Goal: Transaction & Acquisition: Download file/media

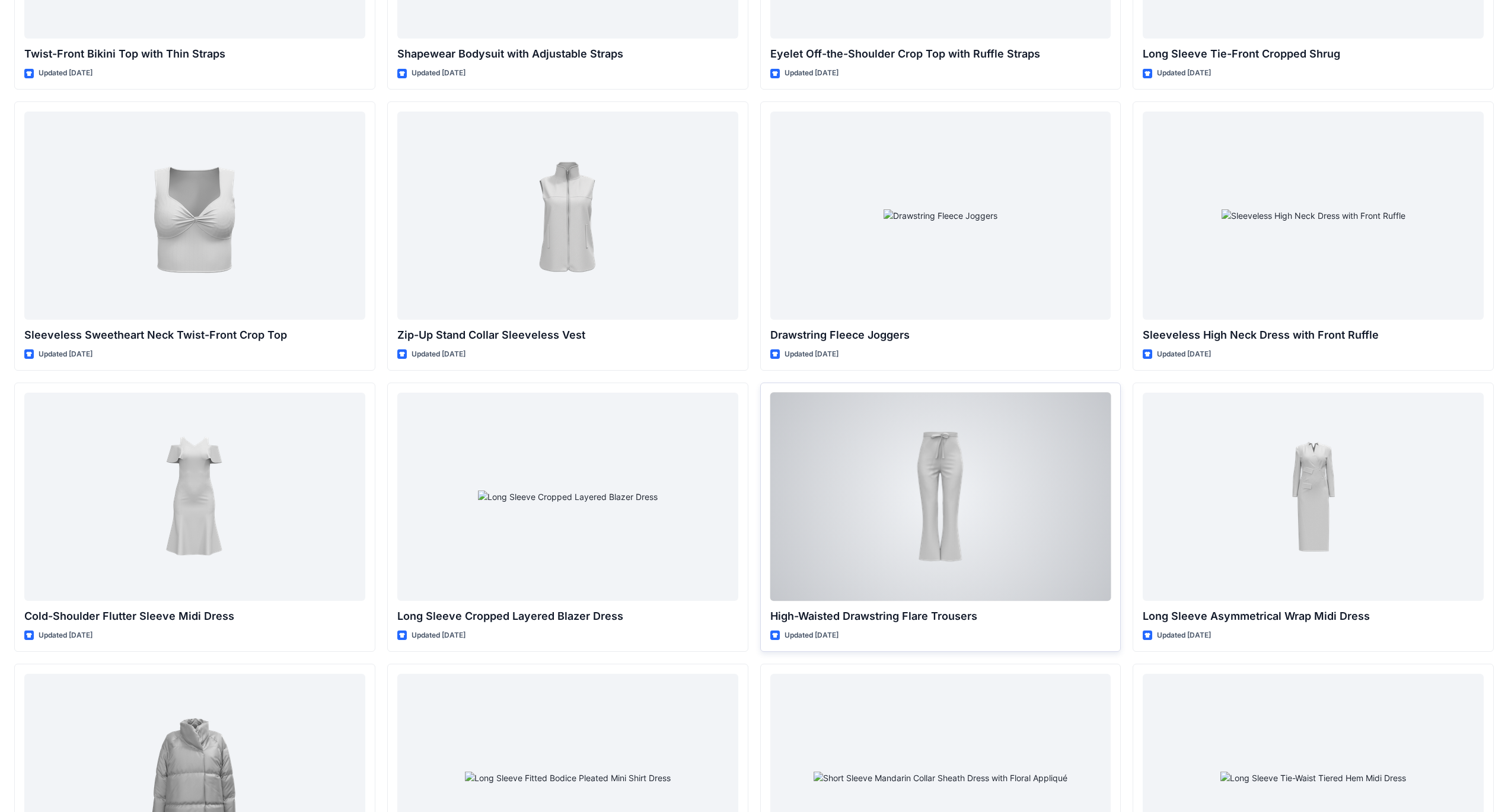
scroll to position [3937, 0]
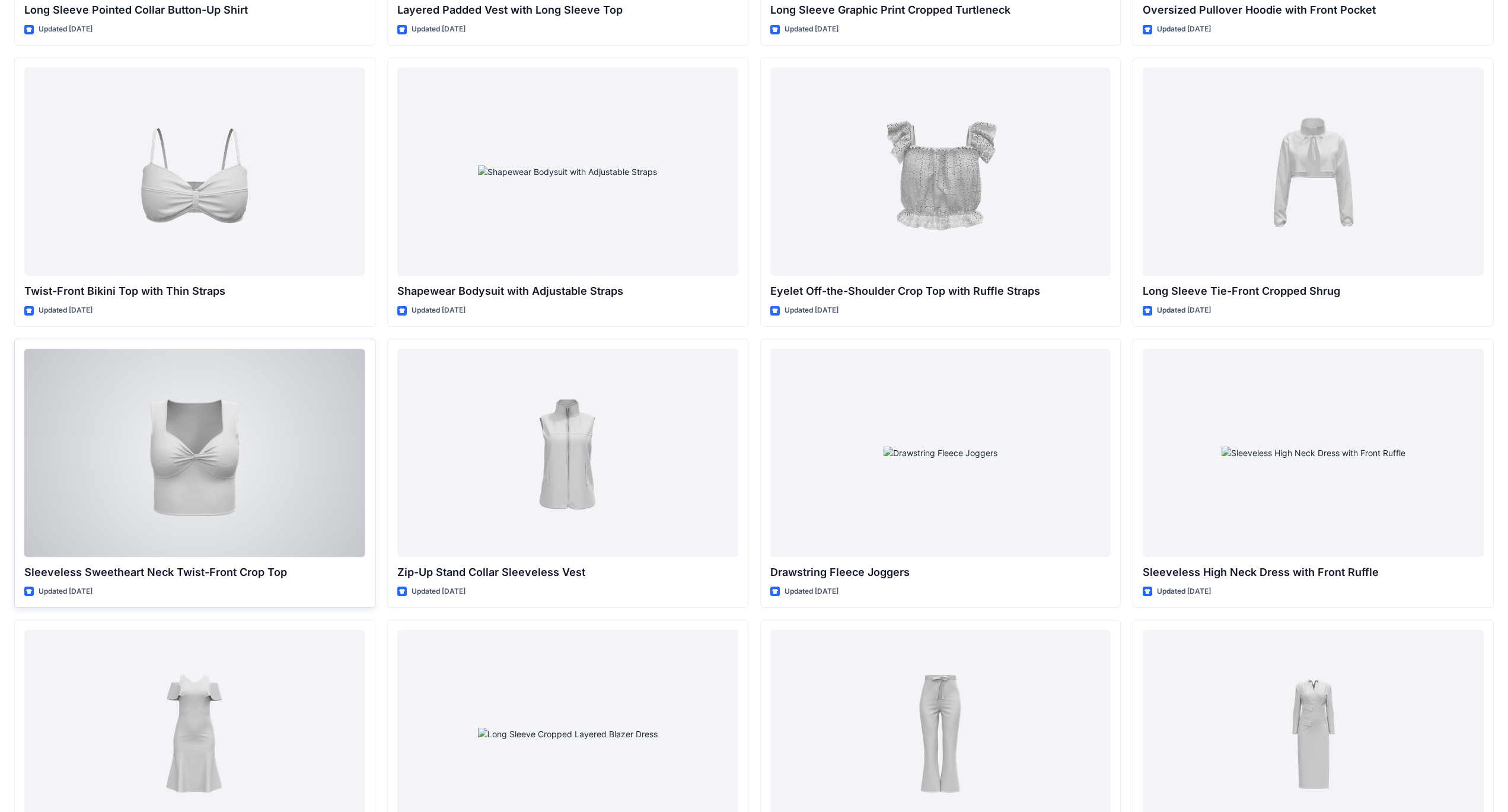
click at [202, 449] on div at bounding box center [195, 452] width 341 height 208
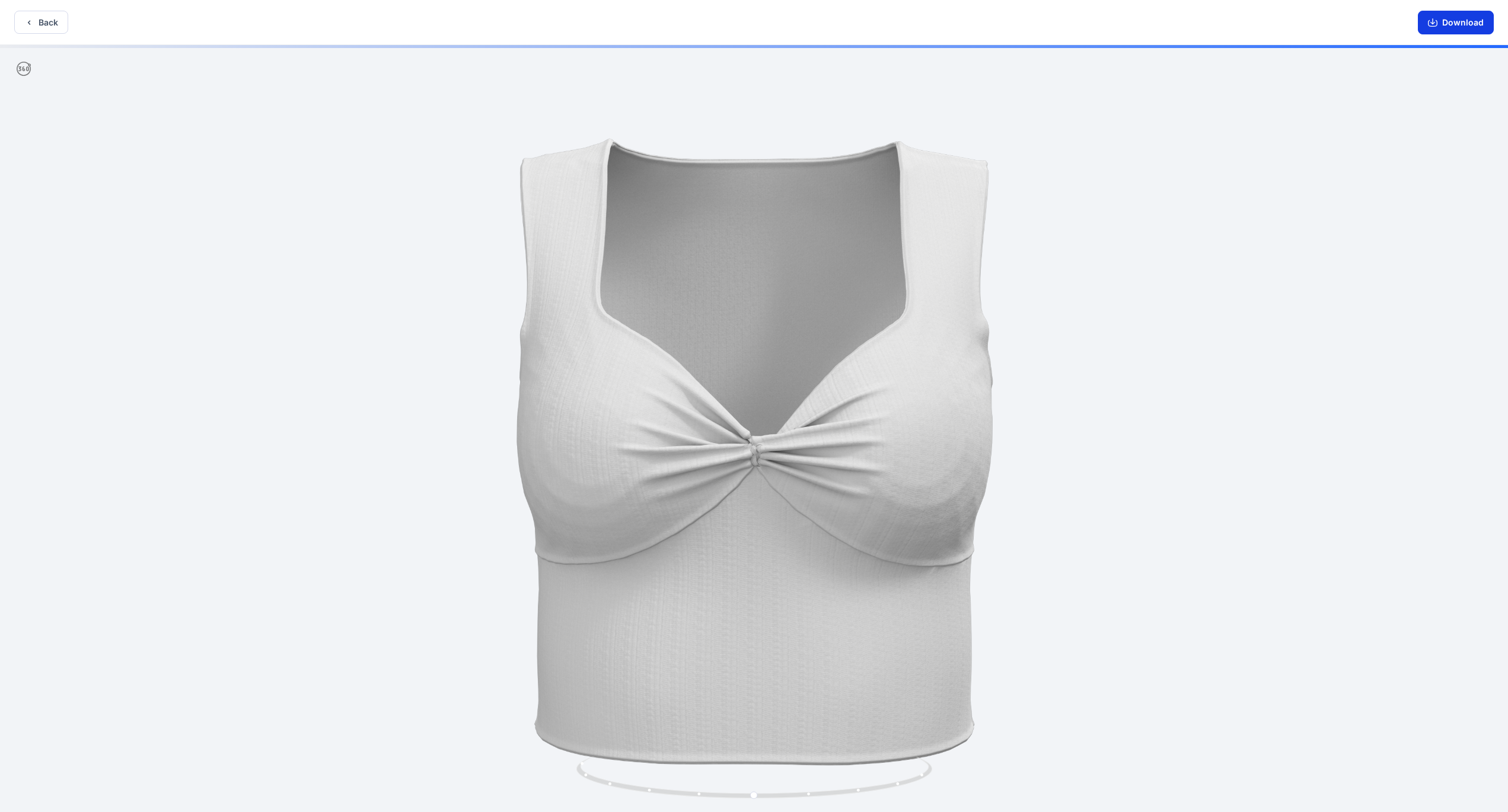
click at [1454, 23] on button "Download" at bounding box center [1456, 22] width 76 height 24
click at [44, 28] on button "Back" at bounding box center [41, 22] width 54 height 23
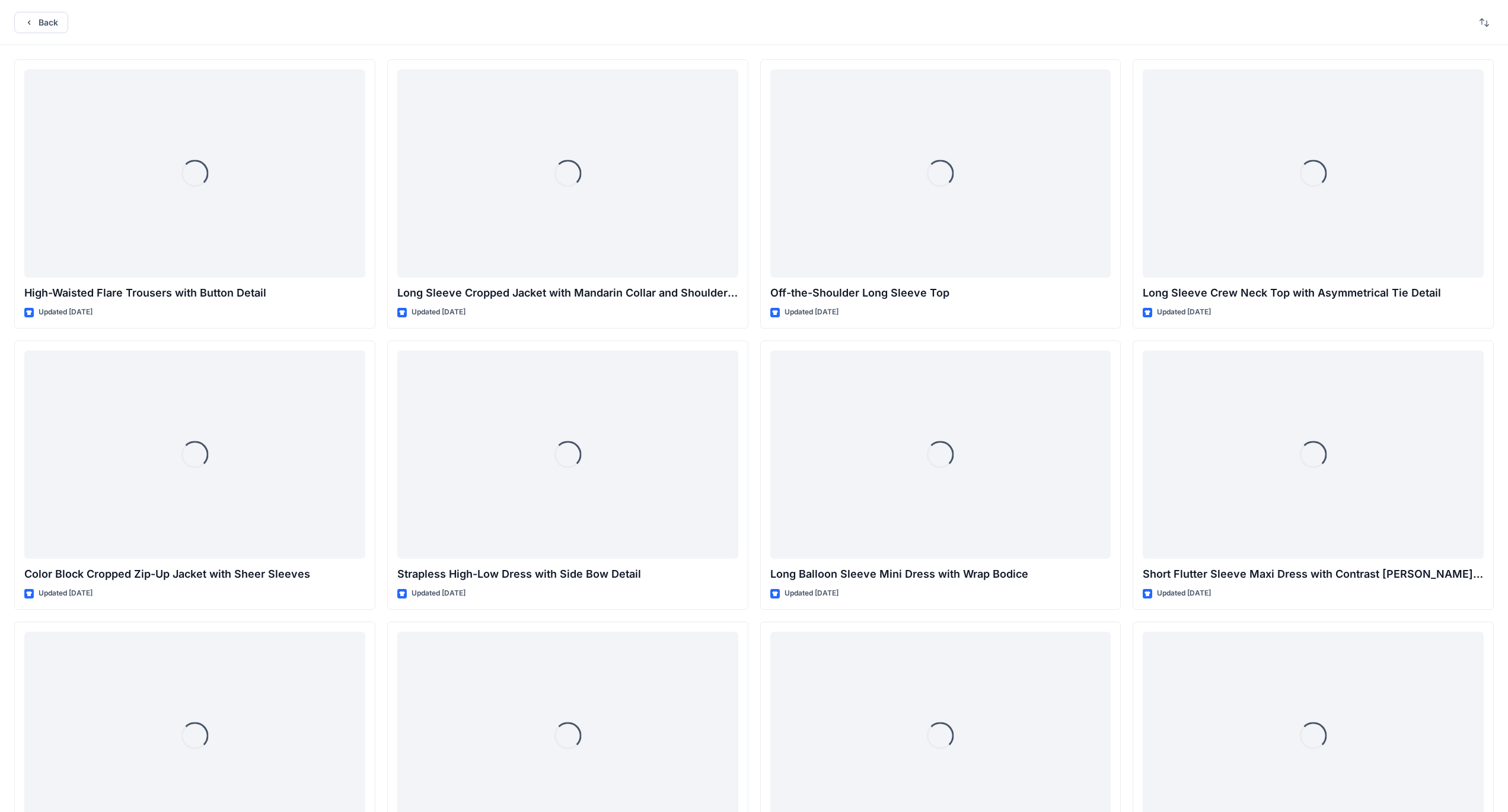
scroll to position [3937, 0]
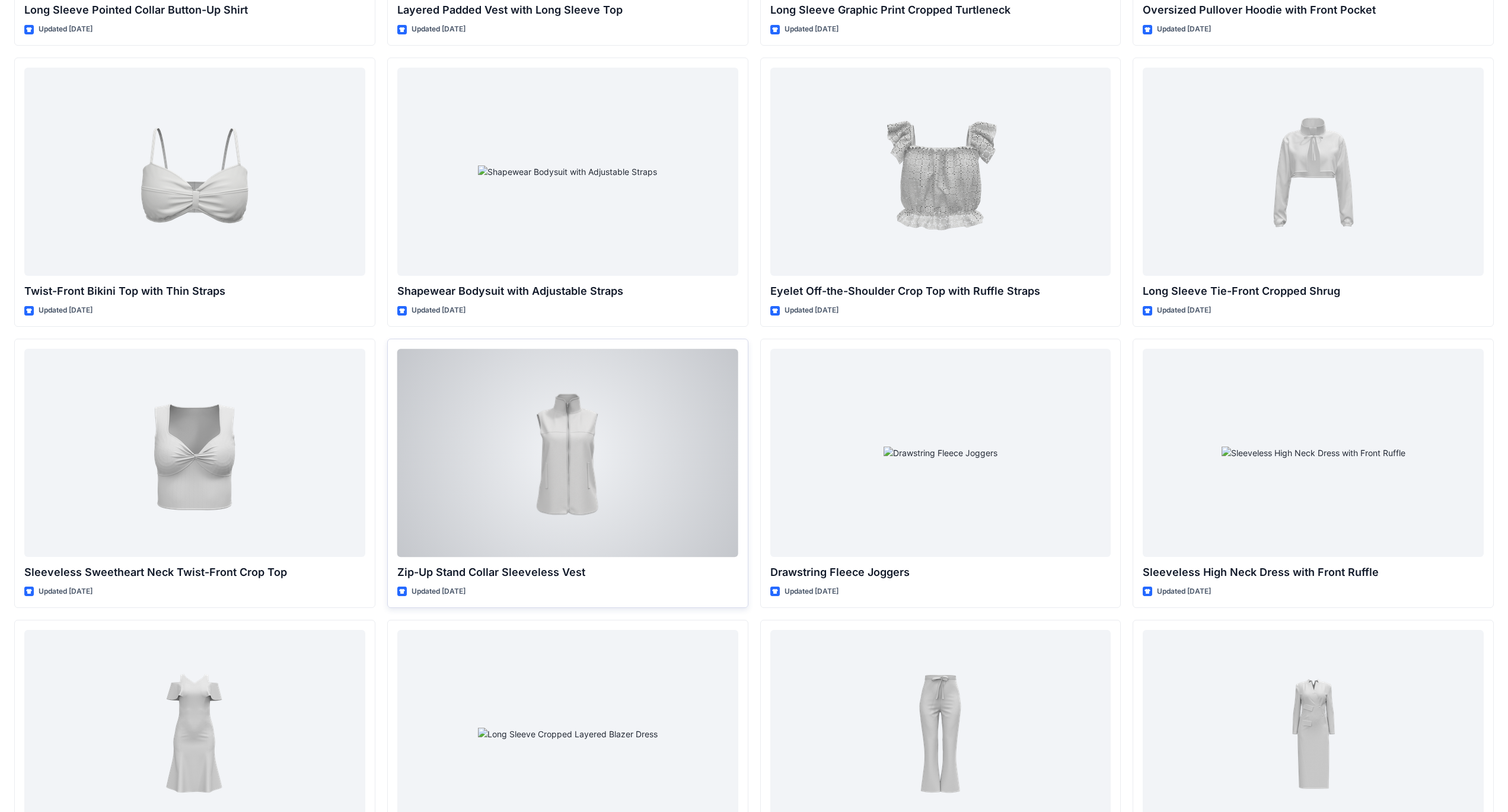
click at [574, 461] on div at bounding box center [568, 452] width 341 height 208
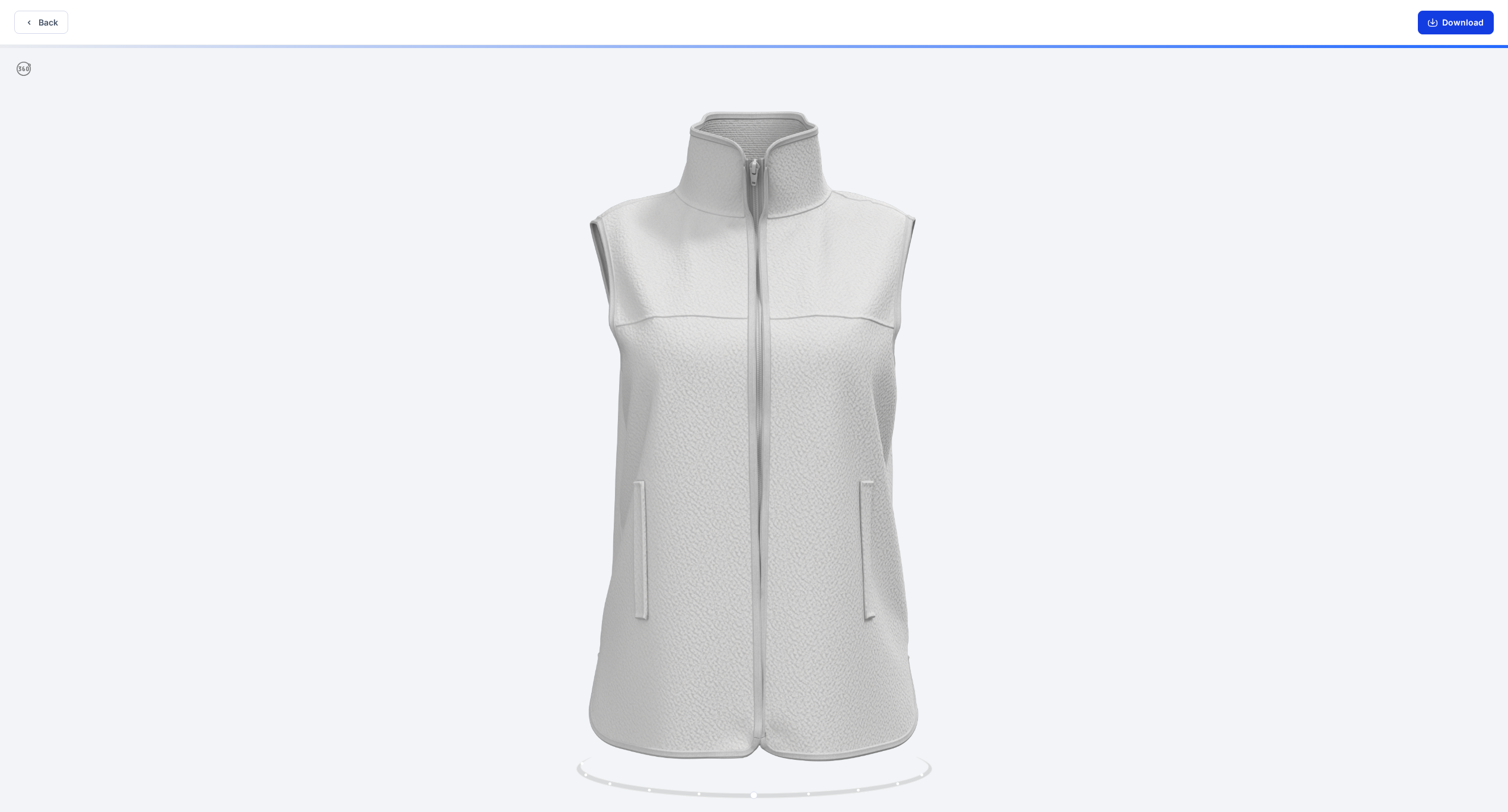
click at [1460, 23] on button "Download" at bounding box center [1456, 22] width 76 height 24
click at [45, 22] on button "Back" at bounding box center [41, 22] width 54 height 23
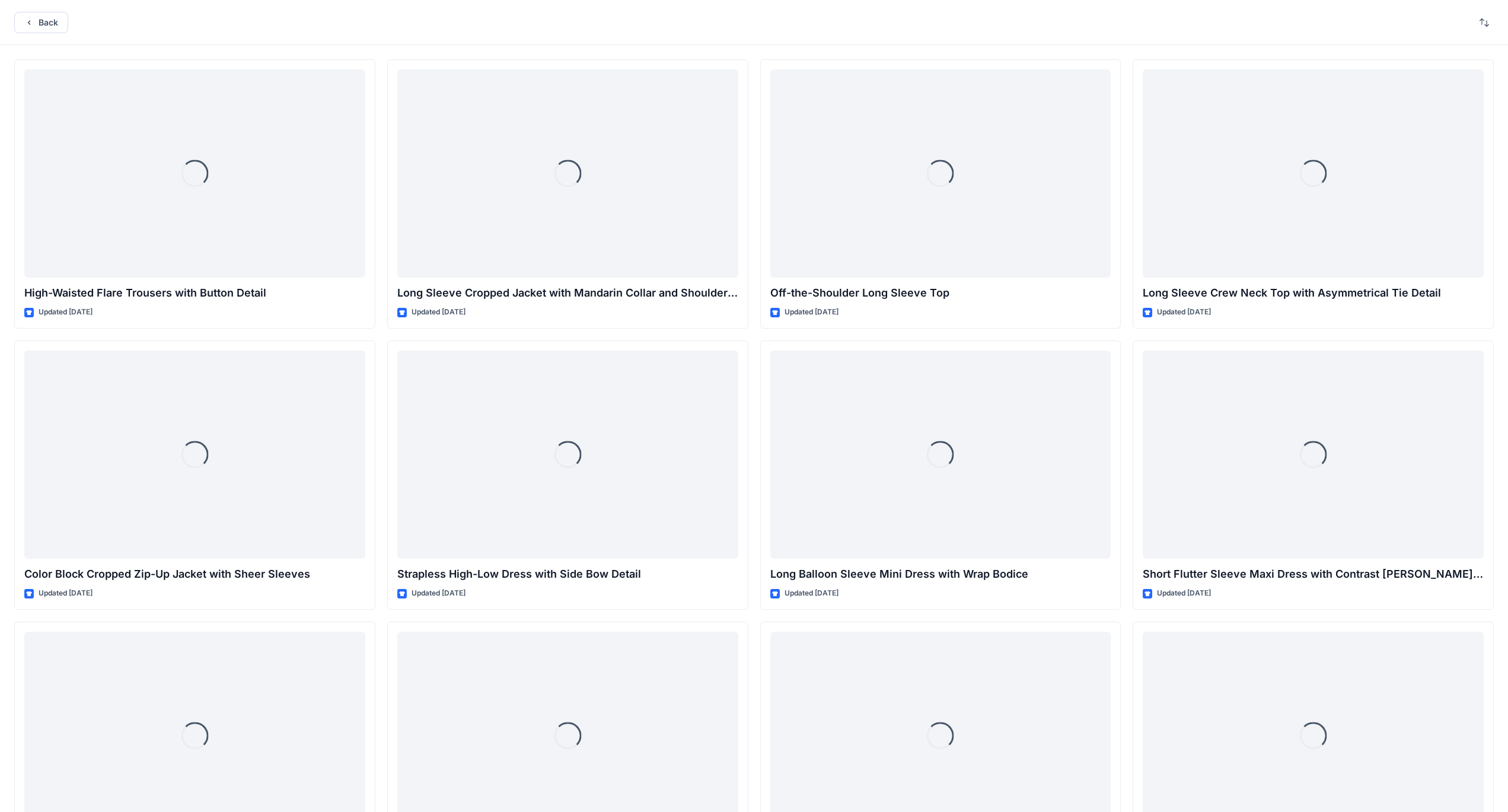
scroll to position [3937, 0]
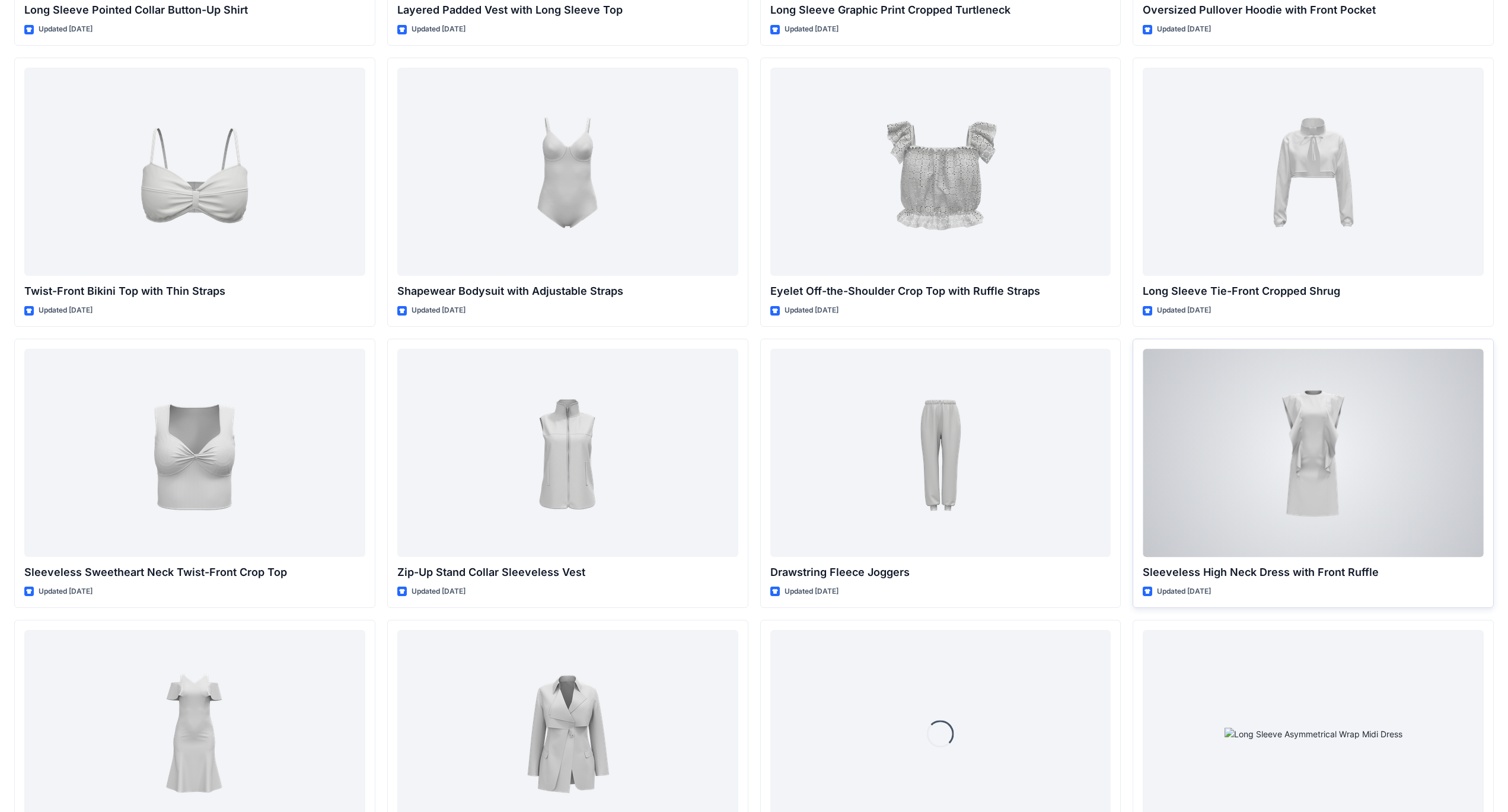
click at [1294, 468] on div at bounding box center [1313, 452] width 341 height 208
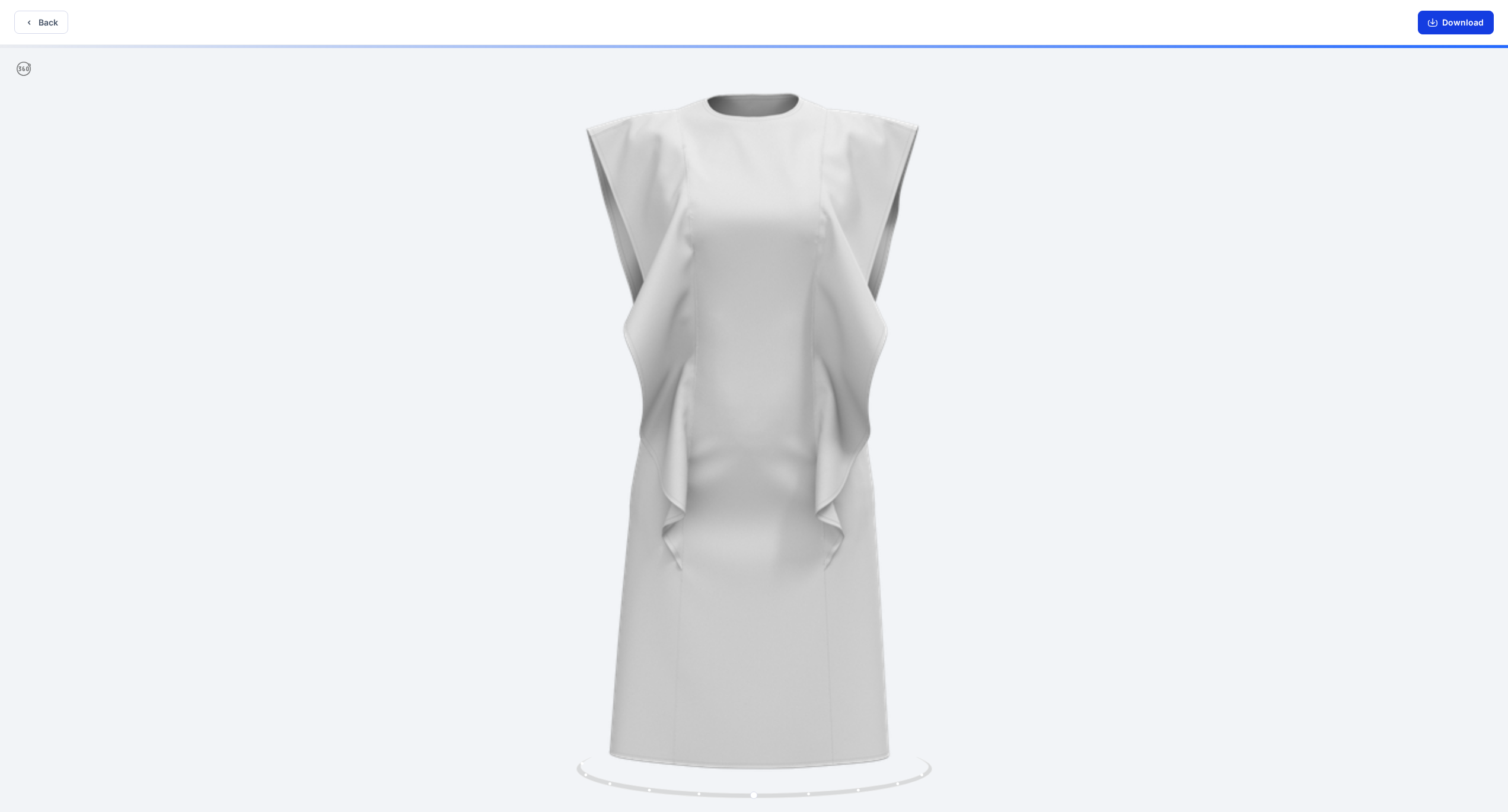
click at [1455, 26] on button "Download" at bounding box center [1456, 22] width 76 height 24
click at [48, 28] on button "Back" at bounding box center [41, 22] width 54 height 23
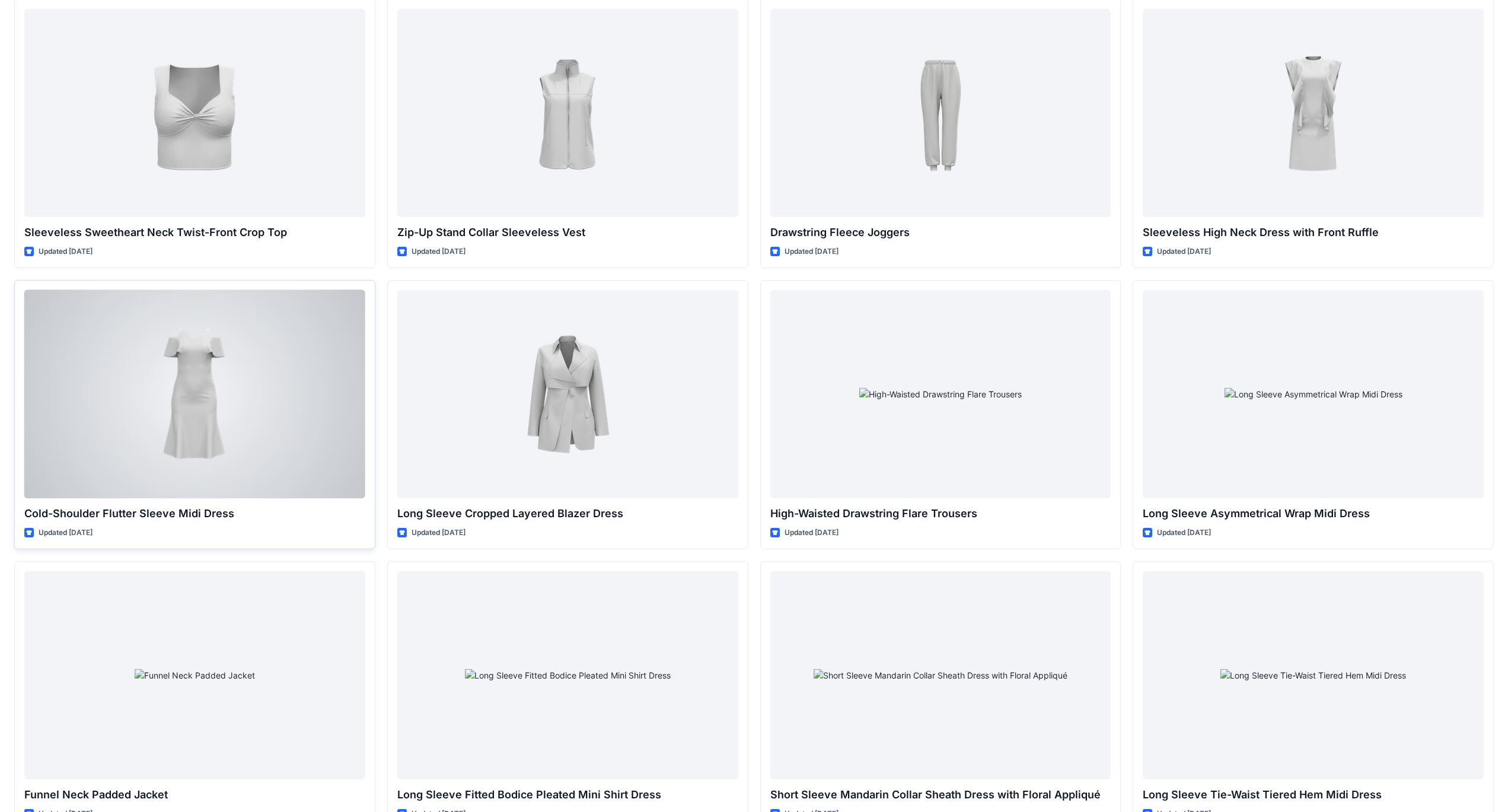
scroll to position [4293, 0]
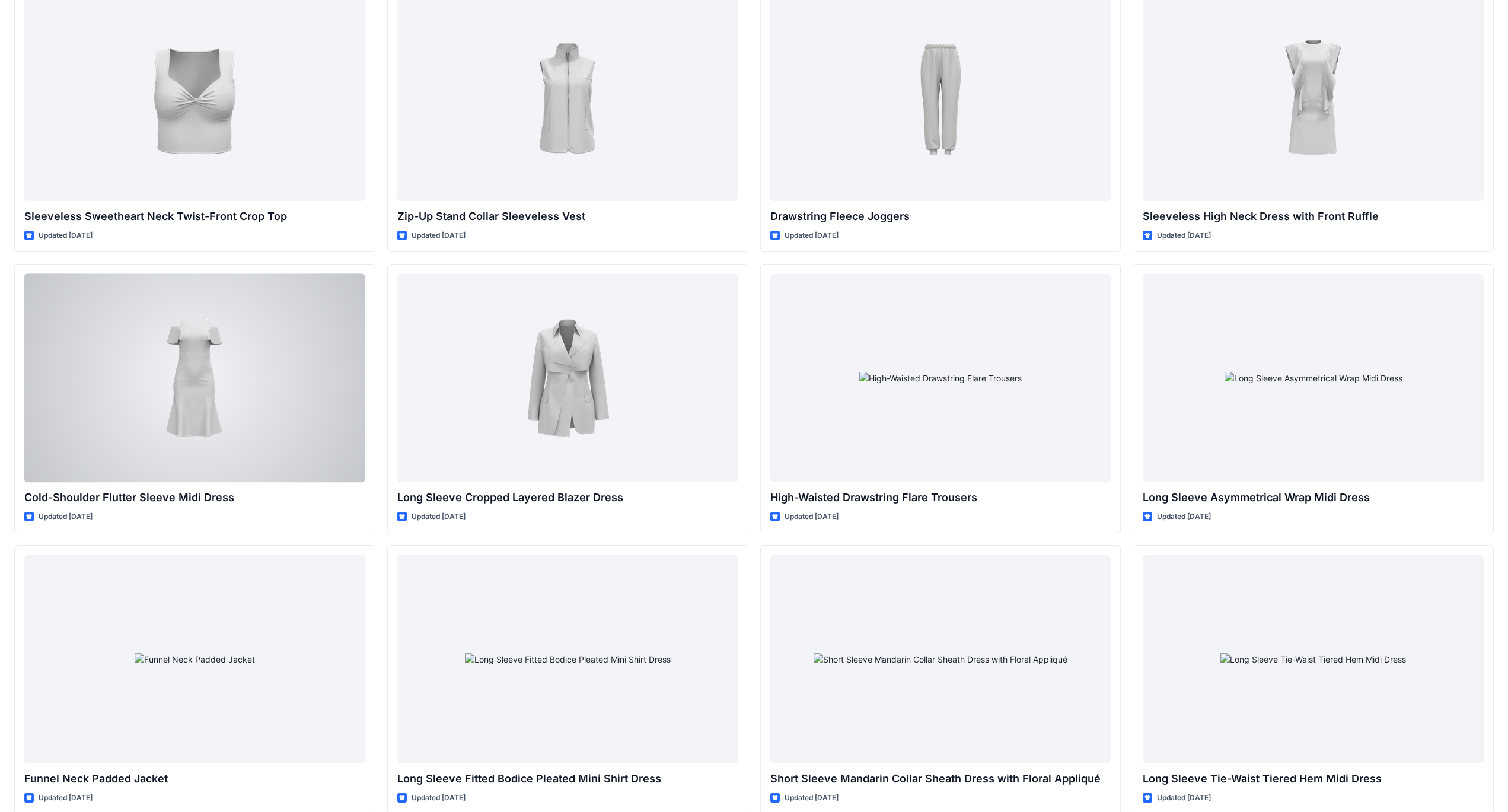
click at [184, 379] on div at bounding box center [195, 377] width 341 height 208
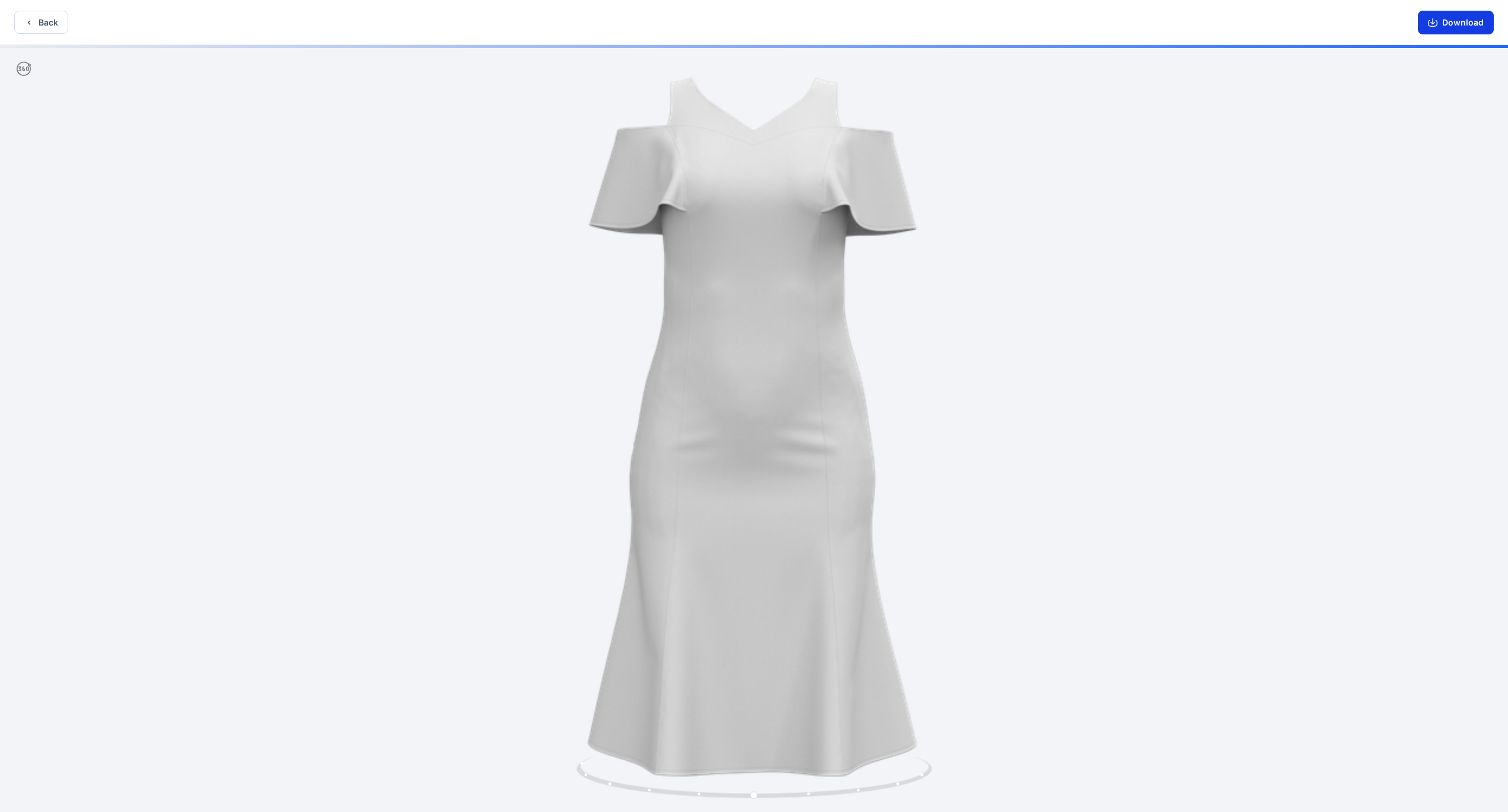
click at [1466, 21] on button "Download" at bounding box center [1456, 22] width 76 height 24
click at [55, 25] on button "Back" at bounding box center [41, 22] width 54 height 23
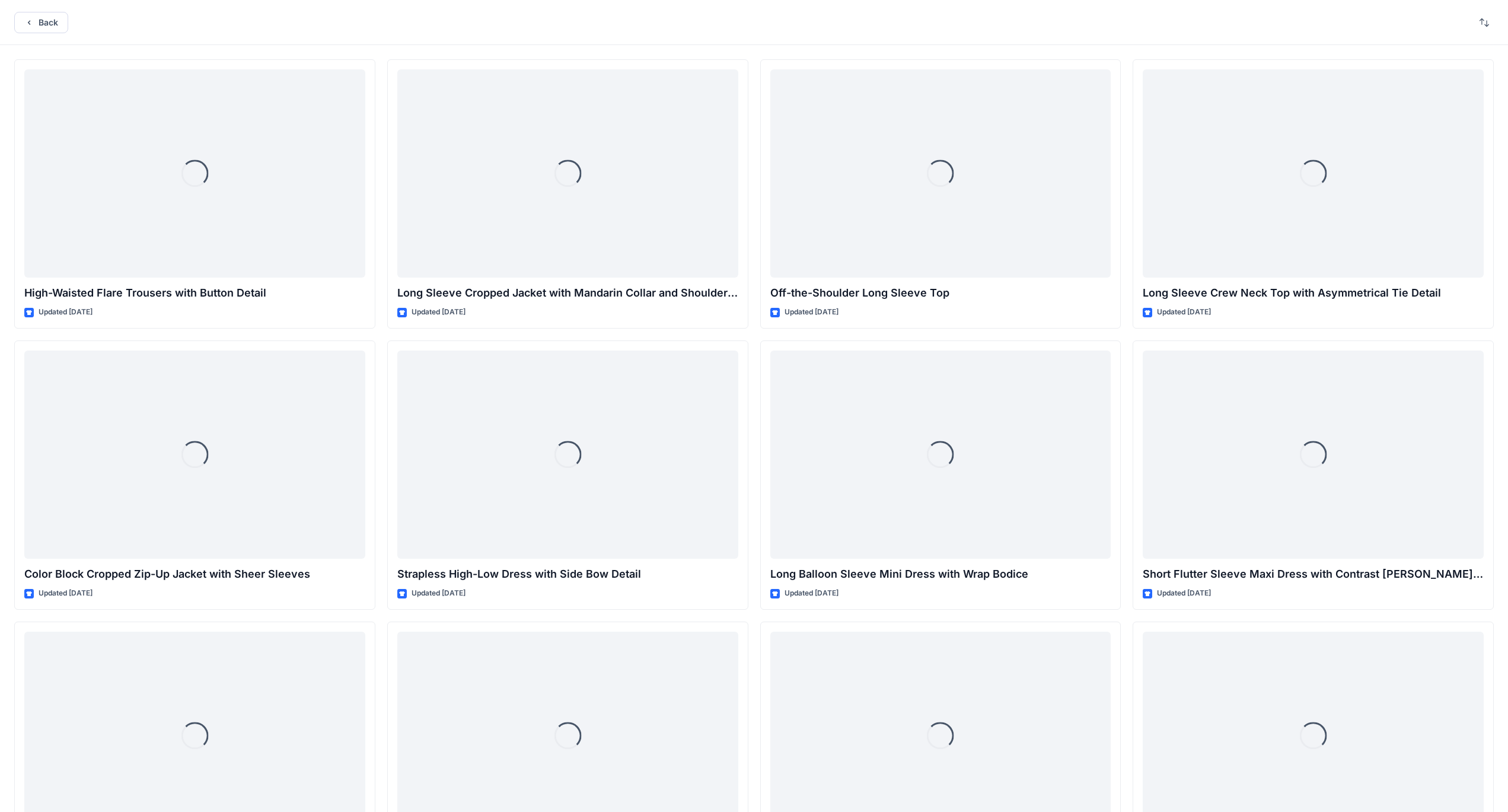
scroll to position [4293, 0]
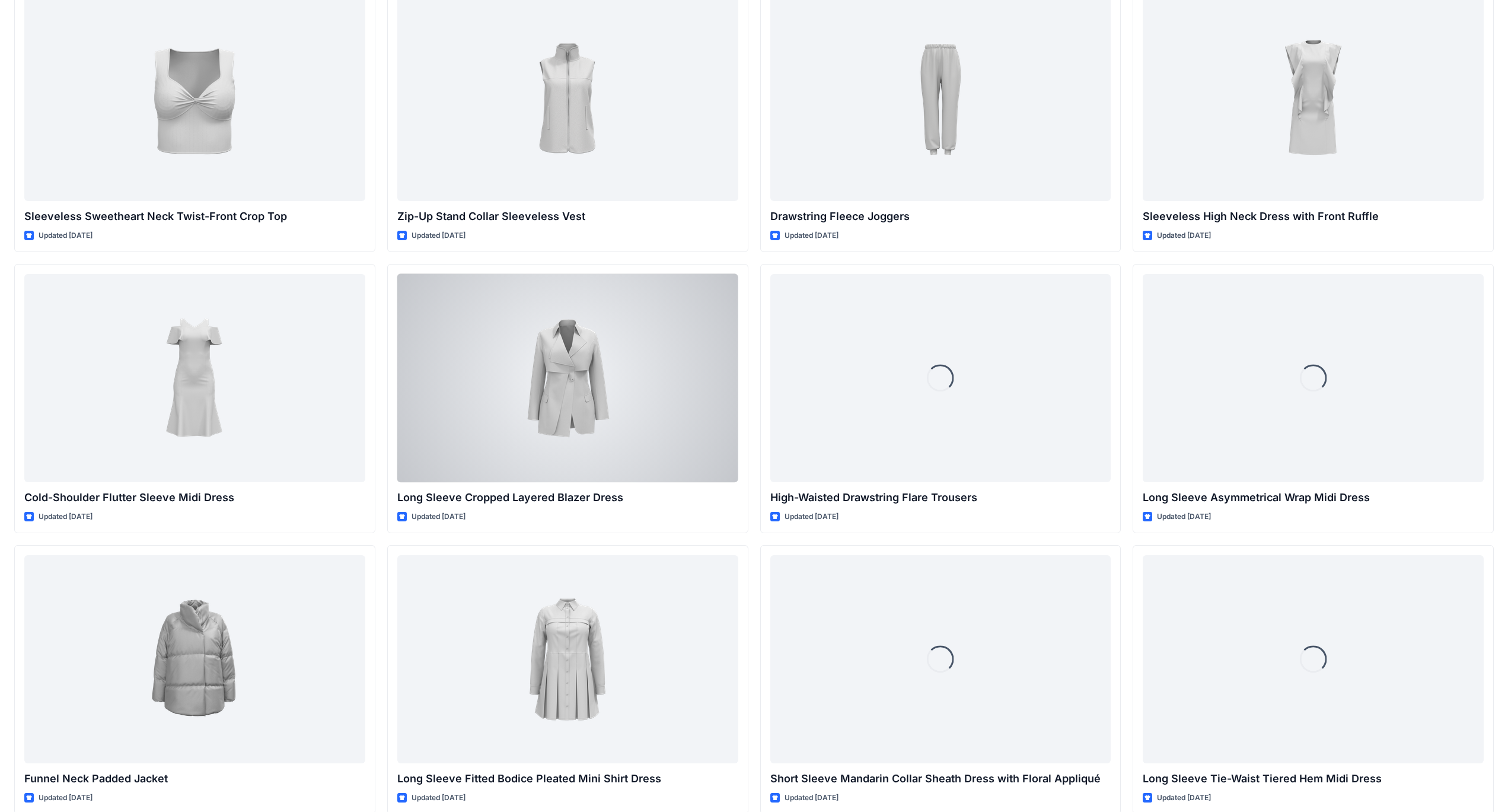
click at [563, 407] on div at bounding box center [568, 377] width 341 height 208
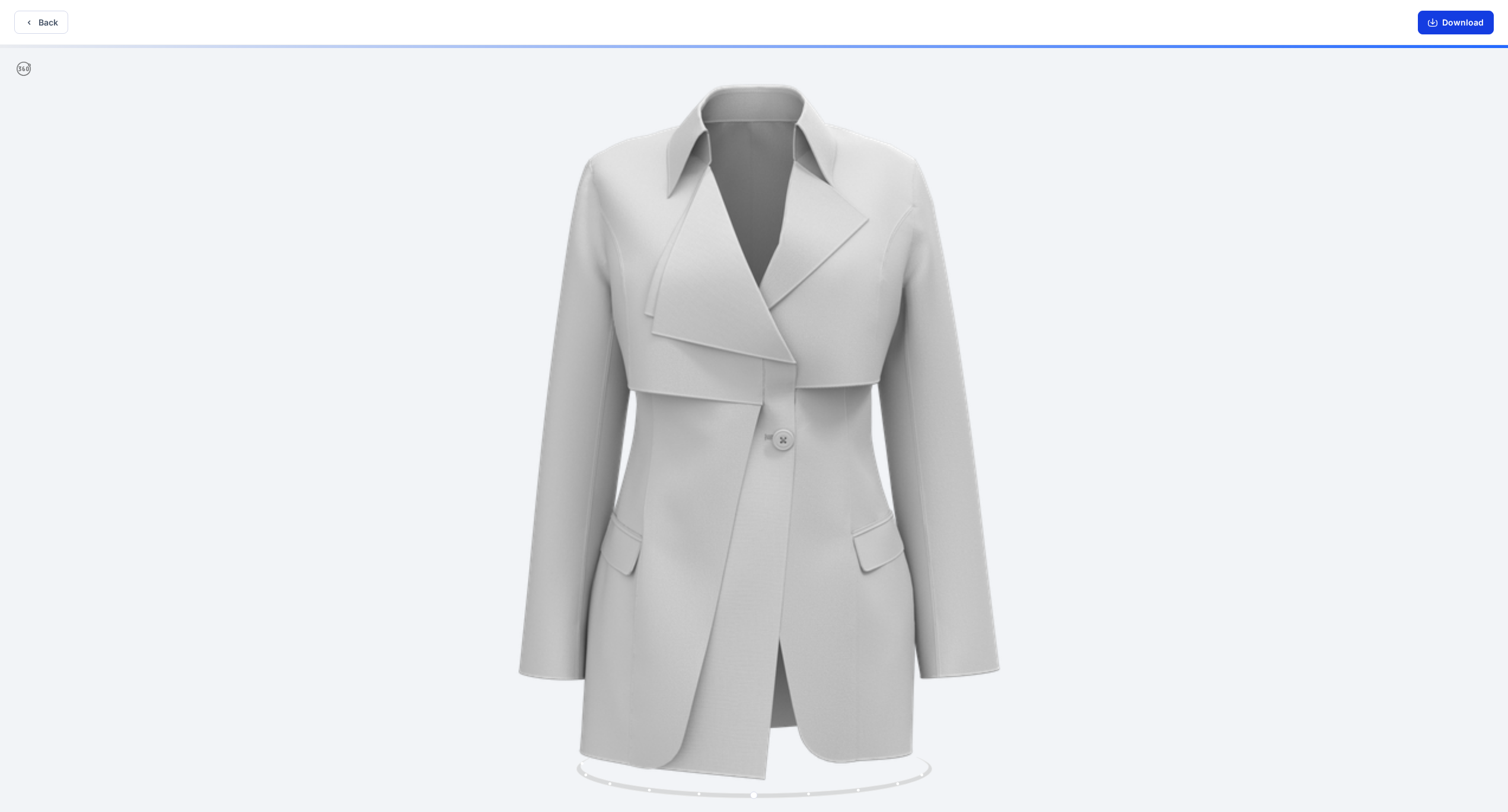
click at [1461, 17] on button "Download" at bounding box center [1456, 22] width 76 height 24
click at [36, 17] on button "Back" at bounding box center [41, 22] width 54 height 23
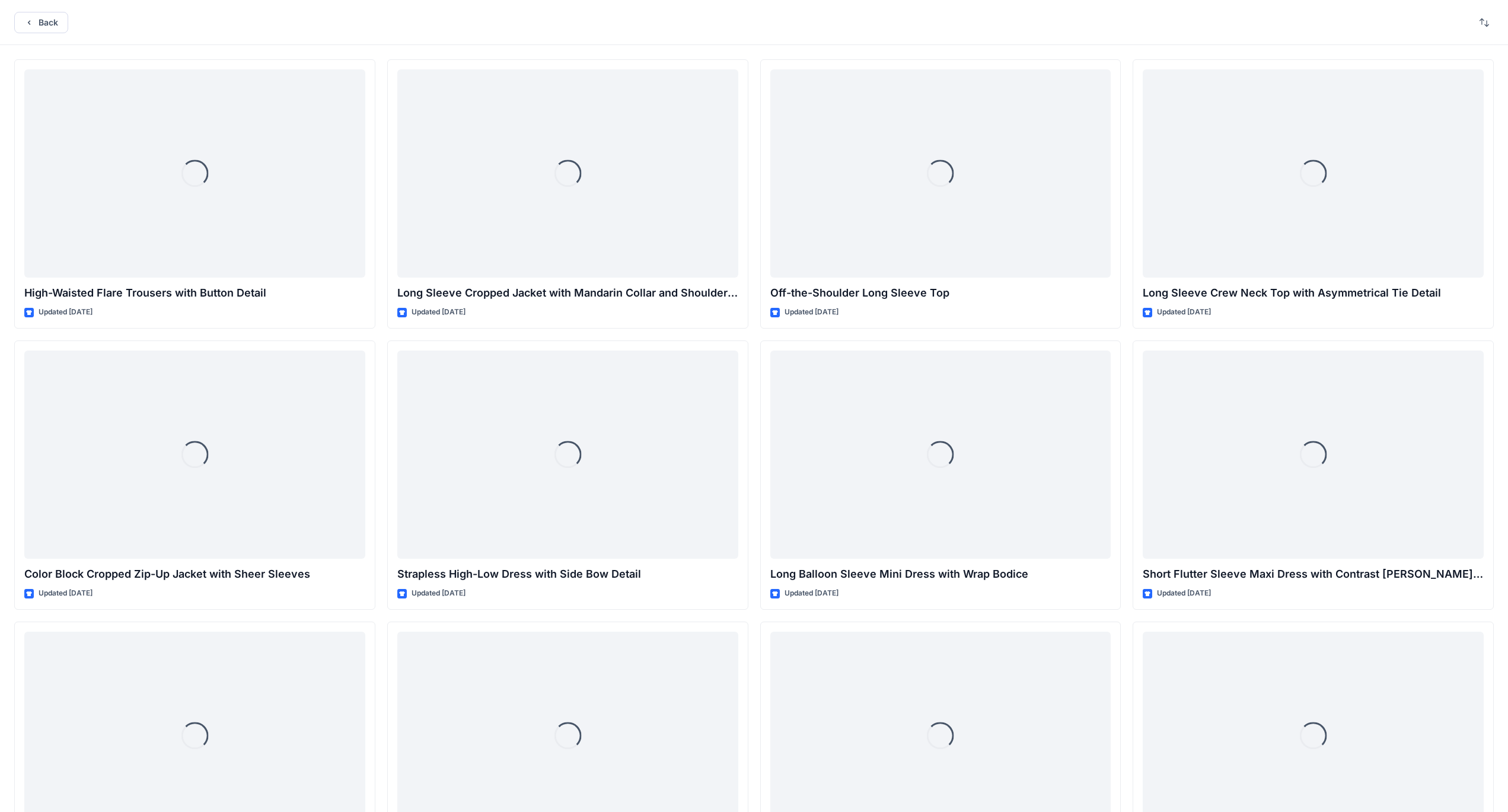
scroll to position [4293, 0]
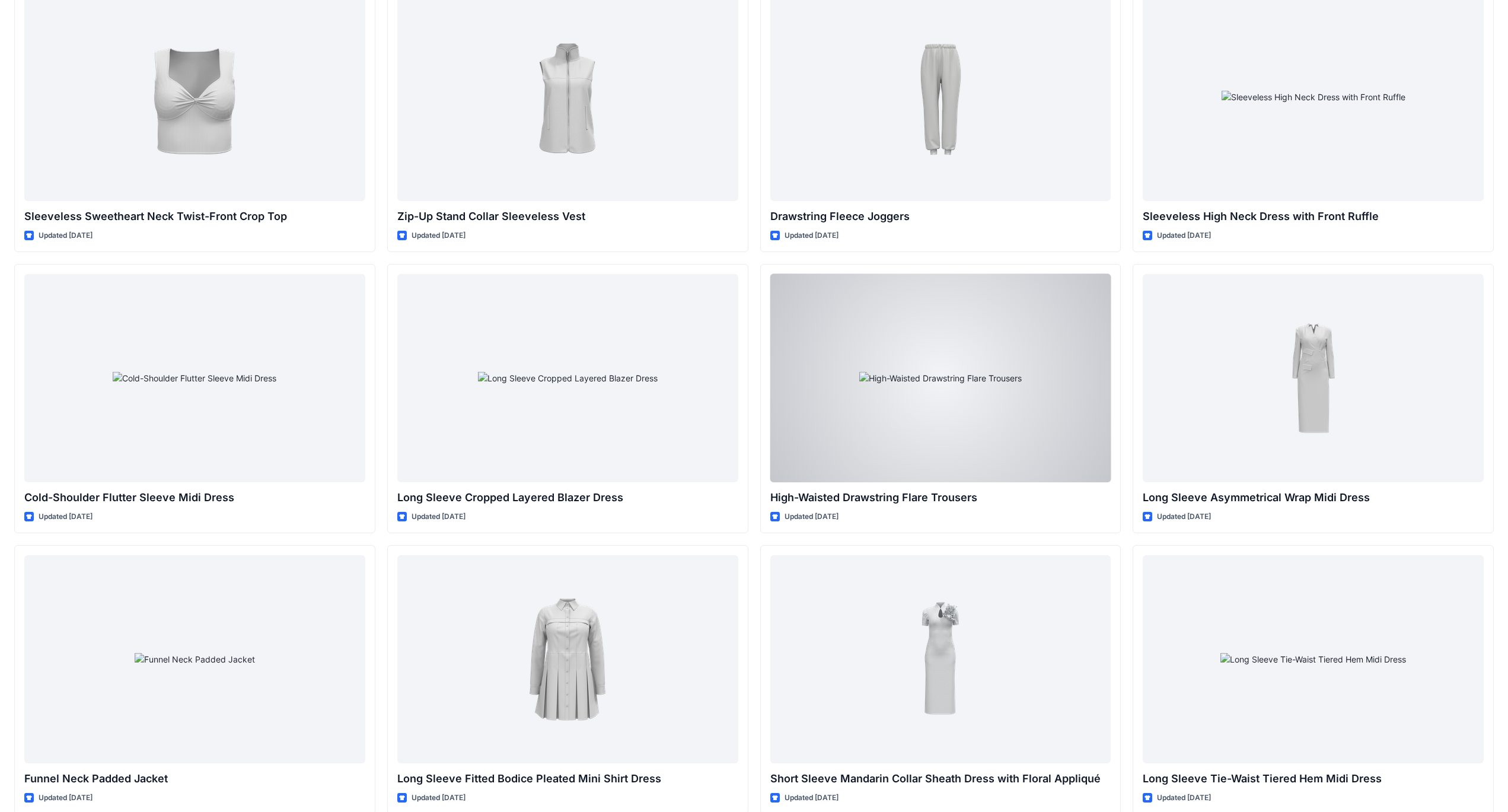
click at [940, 355] on div at bounding box center [941, 377] width 341 height 208
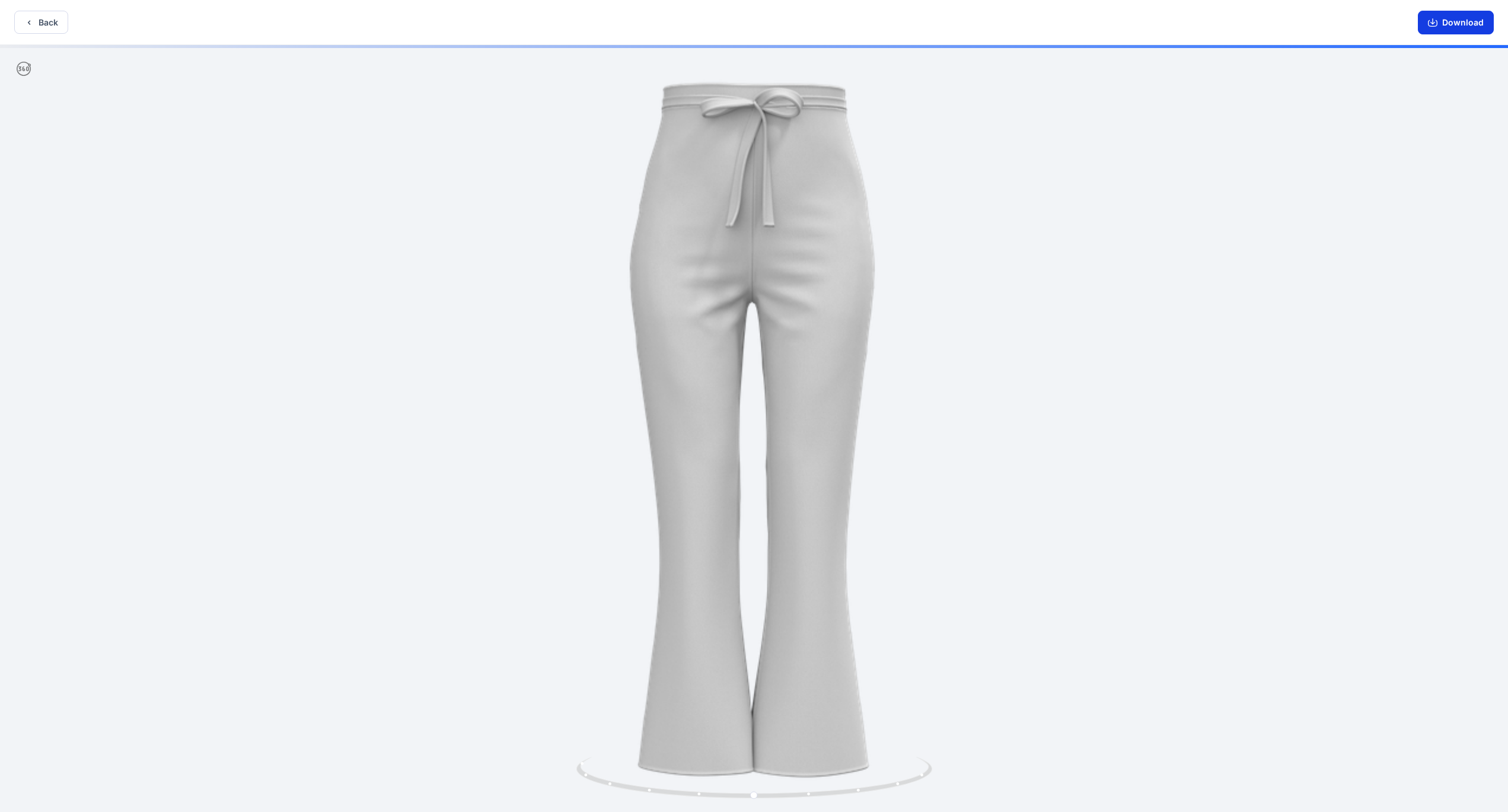
click at [1459, 23] on button "Download" at bounding box center [1456, 22] width 76 height 24
click at [1463, 26] on button "Download" at bounding box center [1456, 22] width 76 height 24
click at [47, 23] on button "Back" at bounding box center [41, 22] width 54 height 23
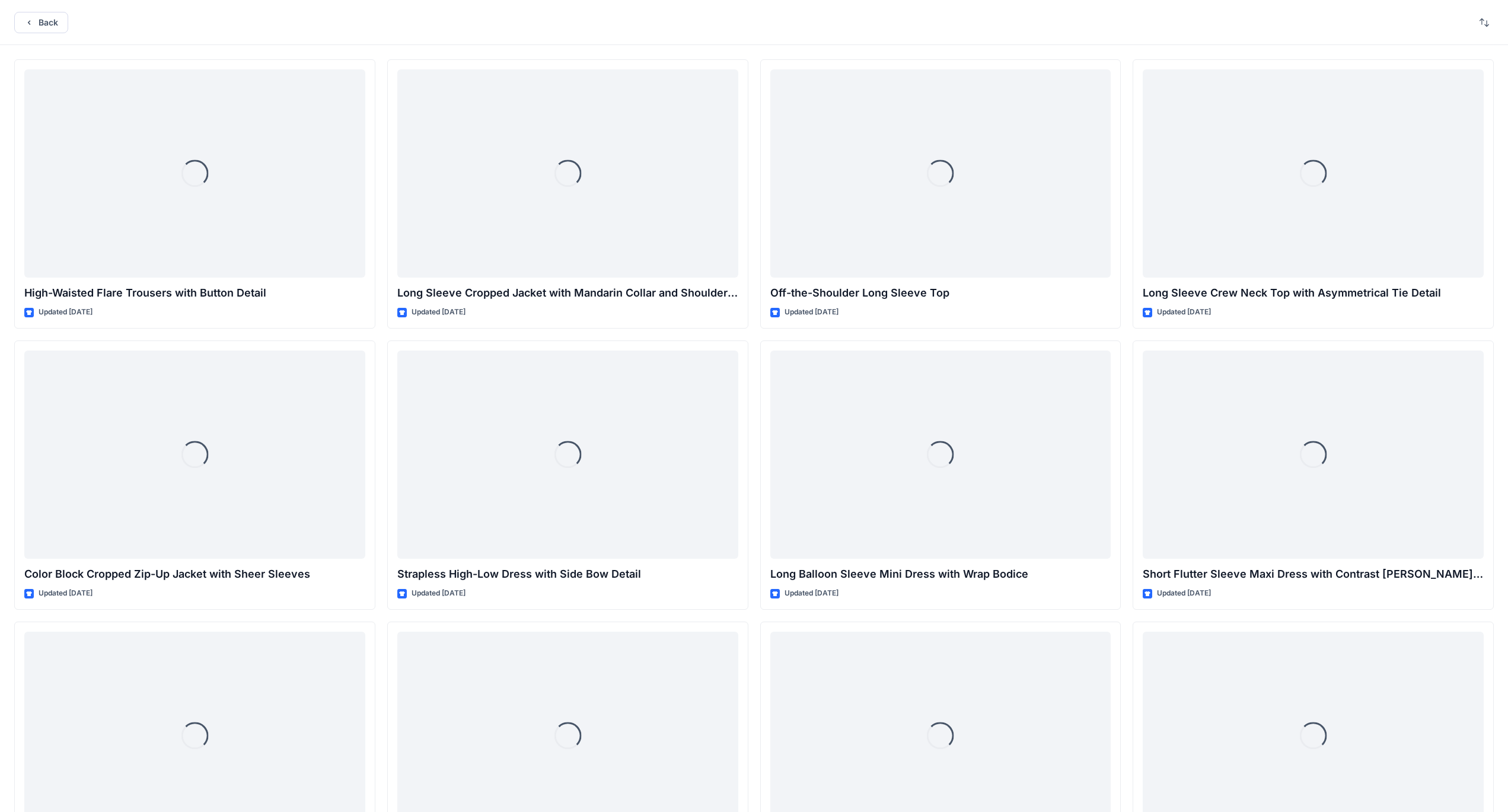
scroll to position [4293, 0]
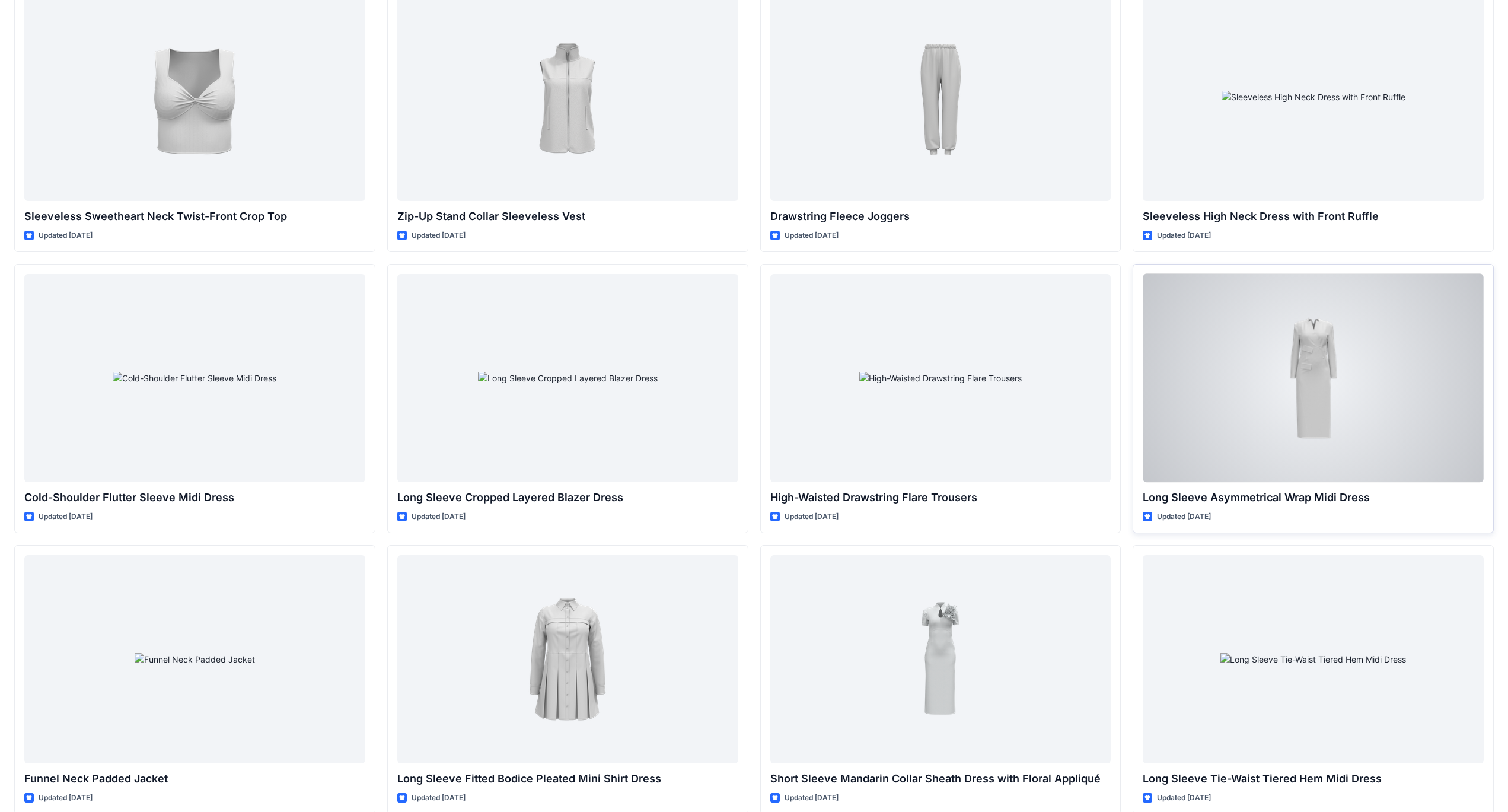
click at [1302, 368] on div at bounding box center [1313, 377] width 341 height 208
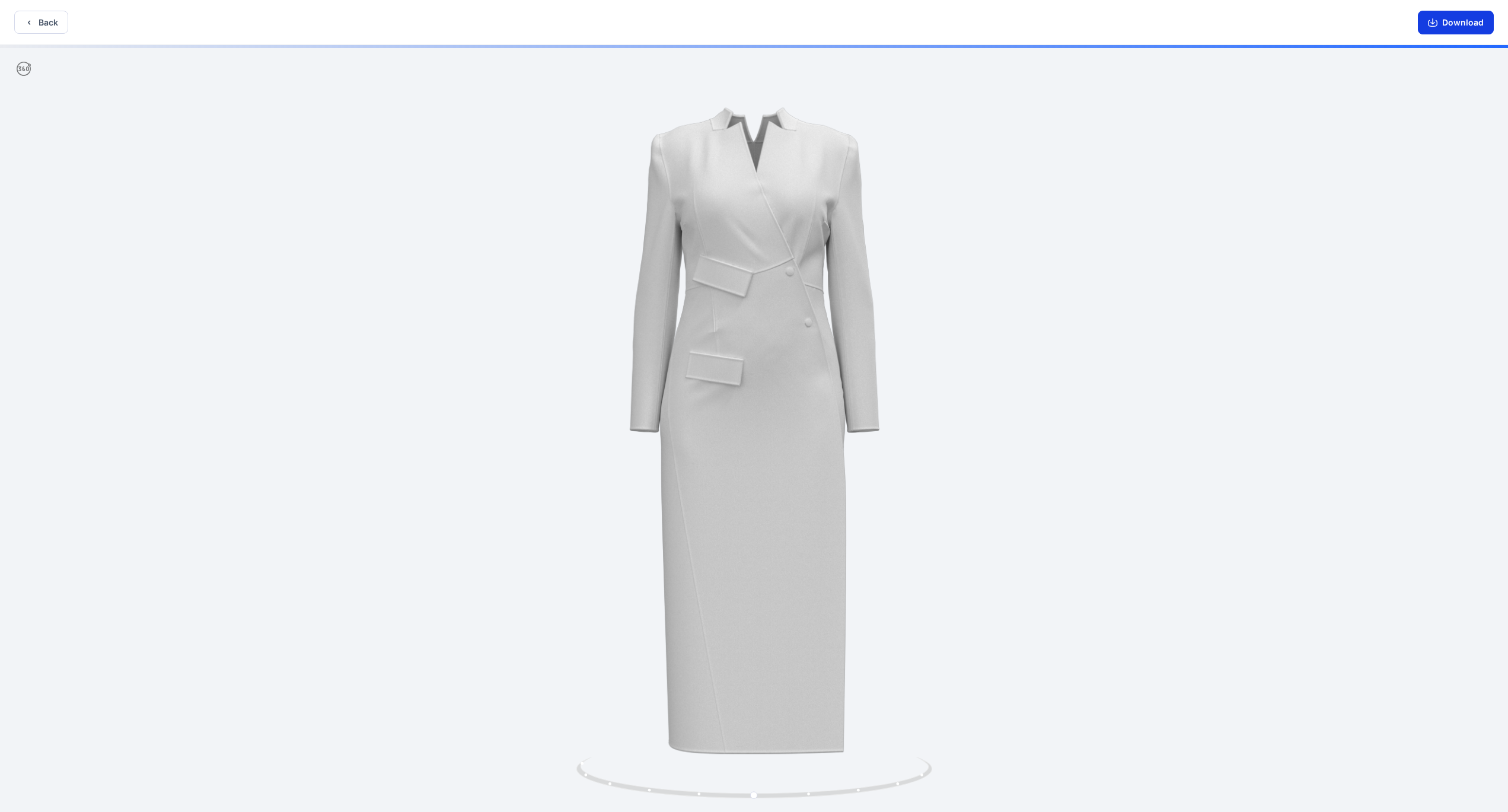
click at [1458, 15] on button "Download" at bounding box center [1456, 22] width 76 height 24
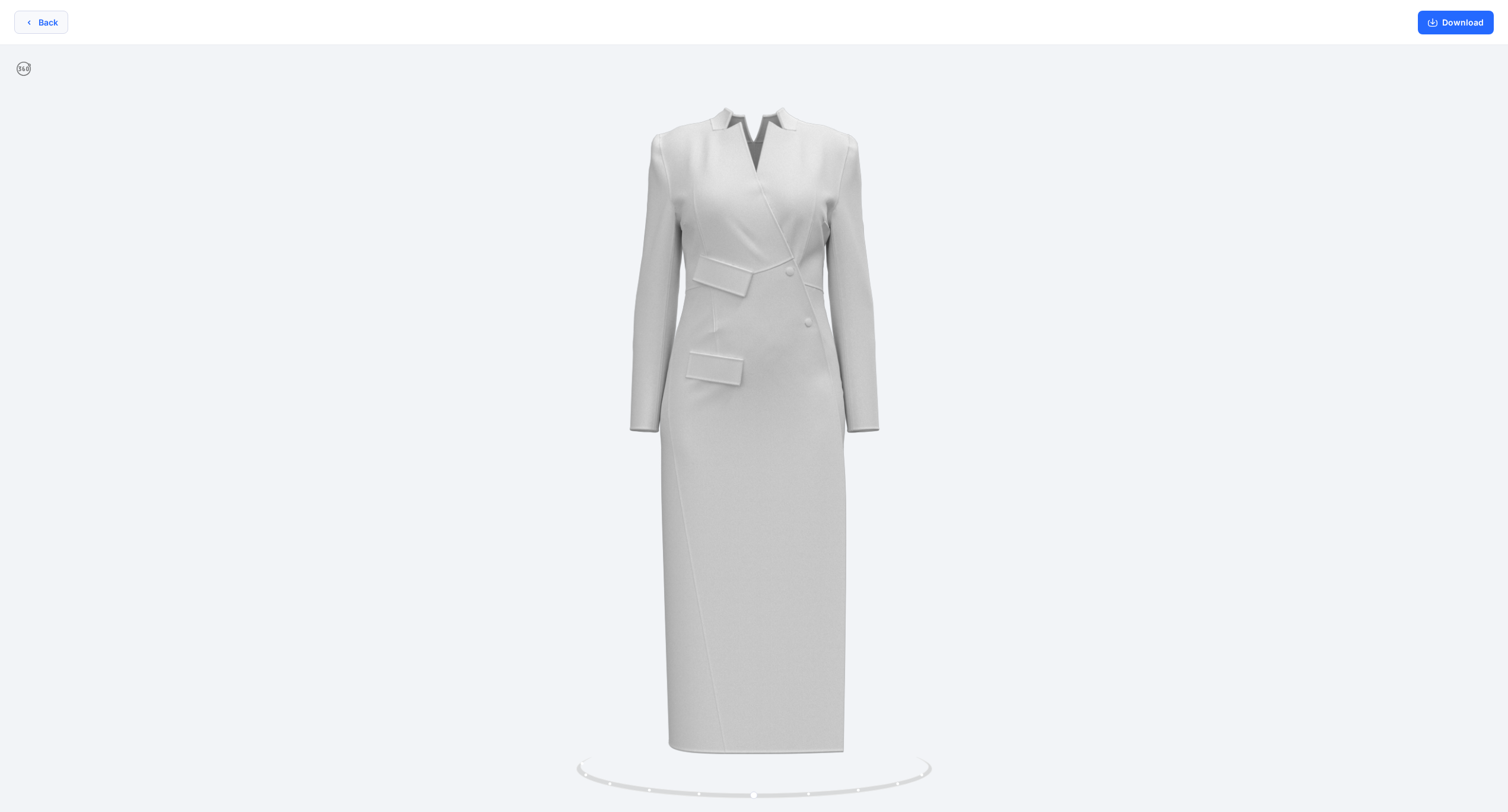
click at [50, 24] on button "Back" at bounding box center [41, 22] width 54 height 23
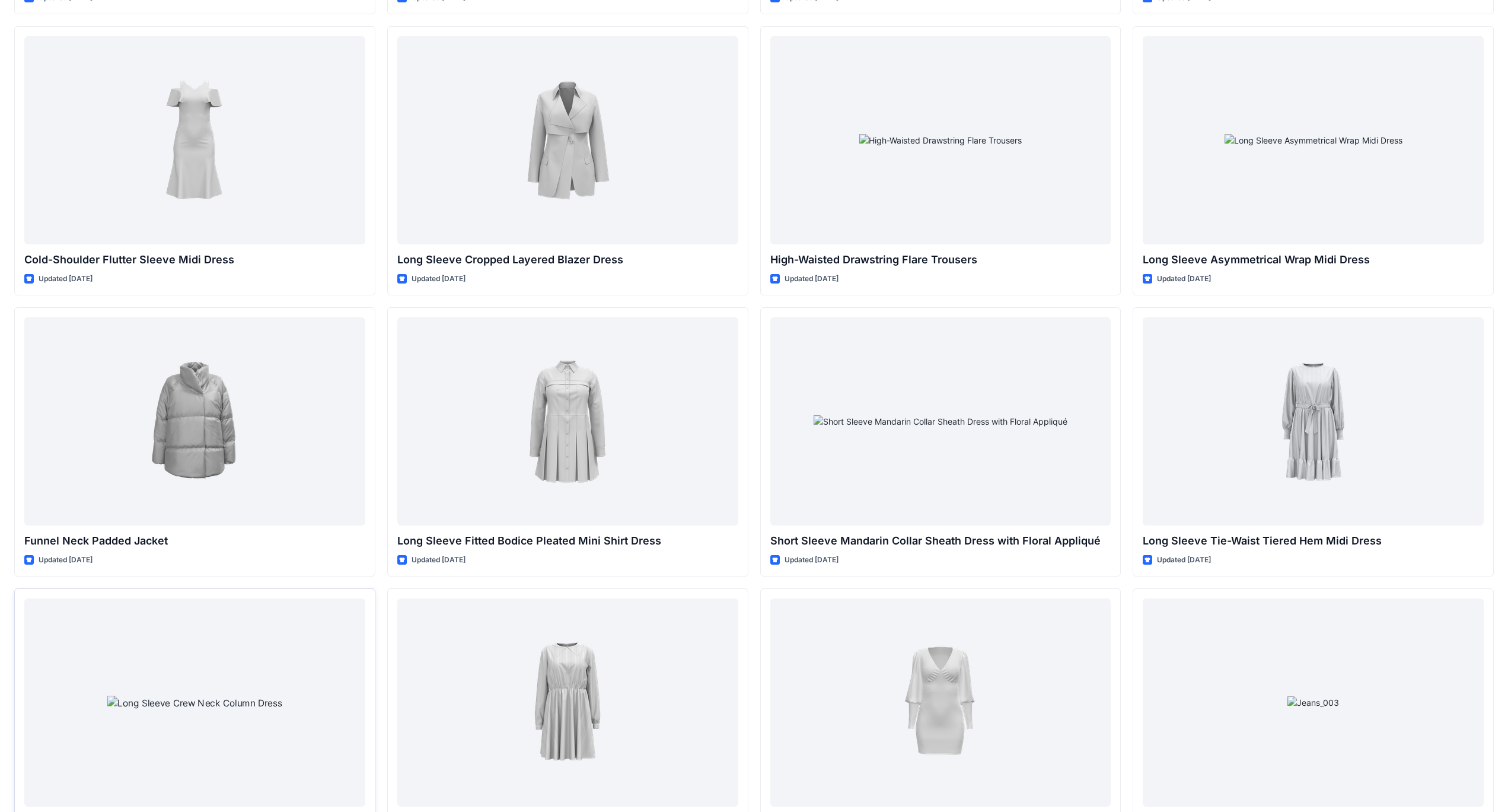
scroll to position [4590, 0]
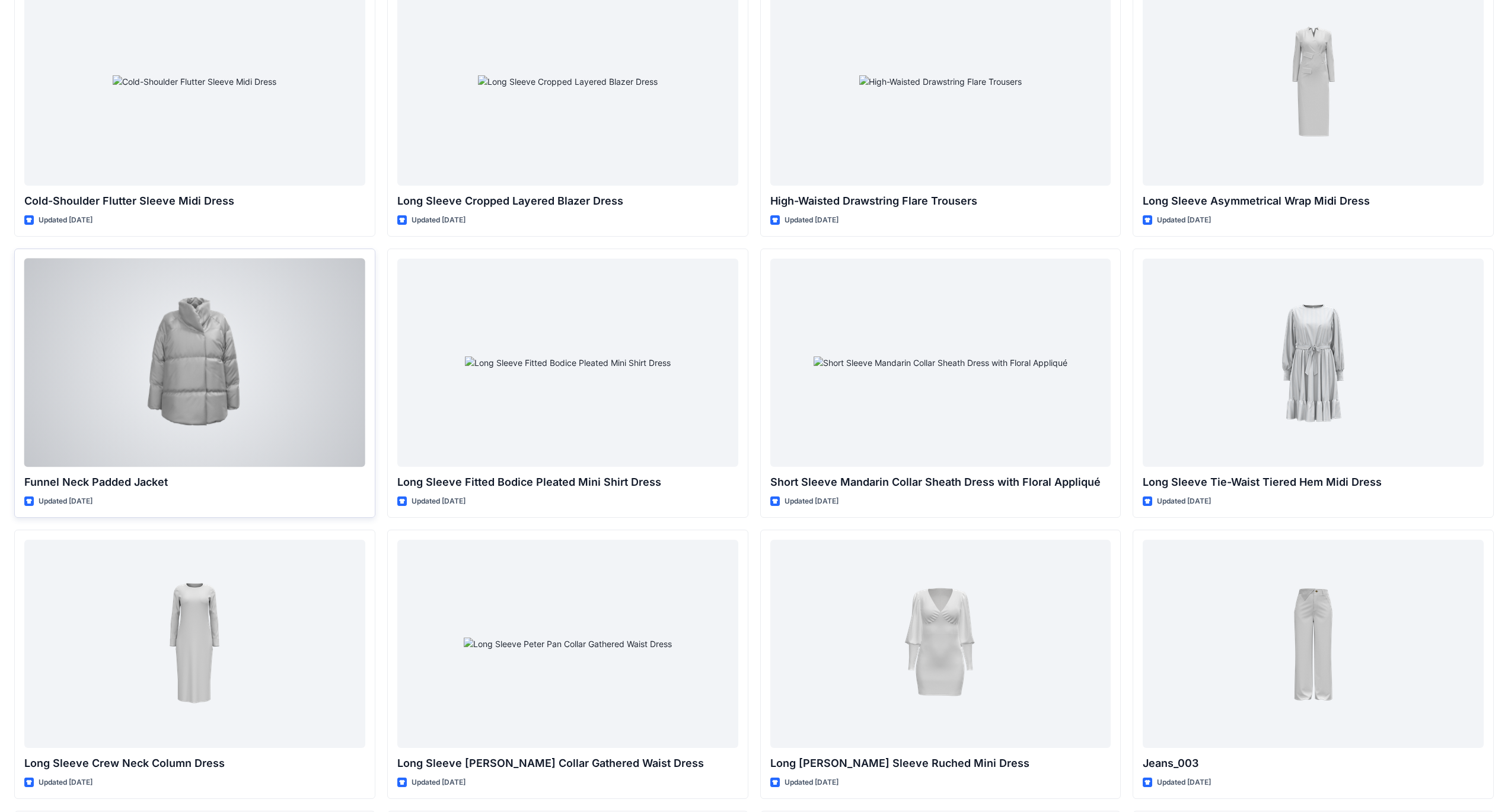
click at [209, 371] on div at bounding box center [195, 362] width 341 height 208
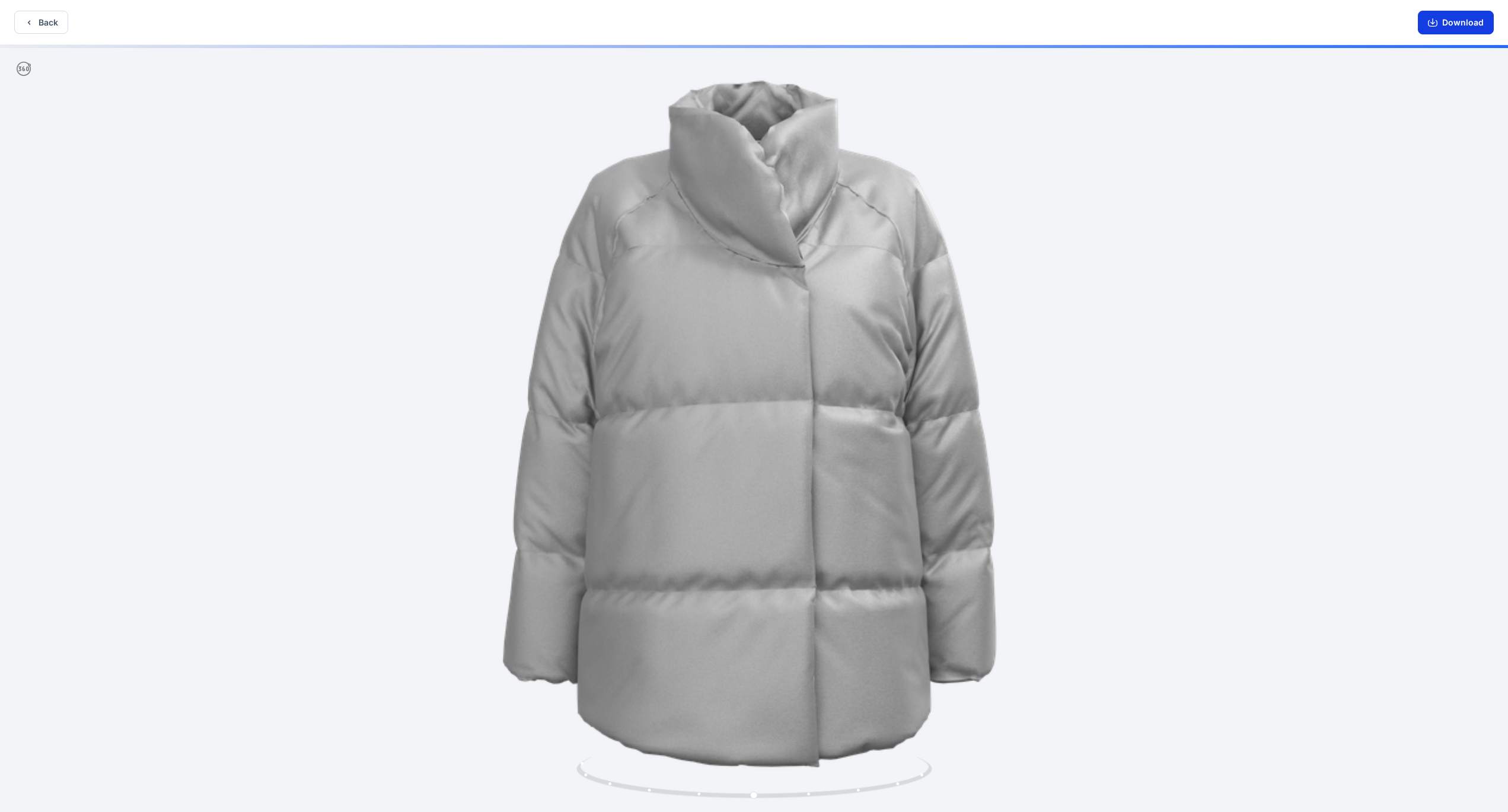
click at [1456, 23] on button "Download" at bounding box center [1456, 22] width 76 height 24
click at [52, 26] on button "Back" at bounding box center [41, 22] width 54 height 23
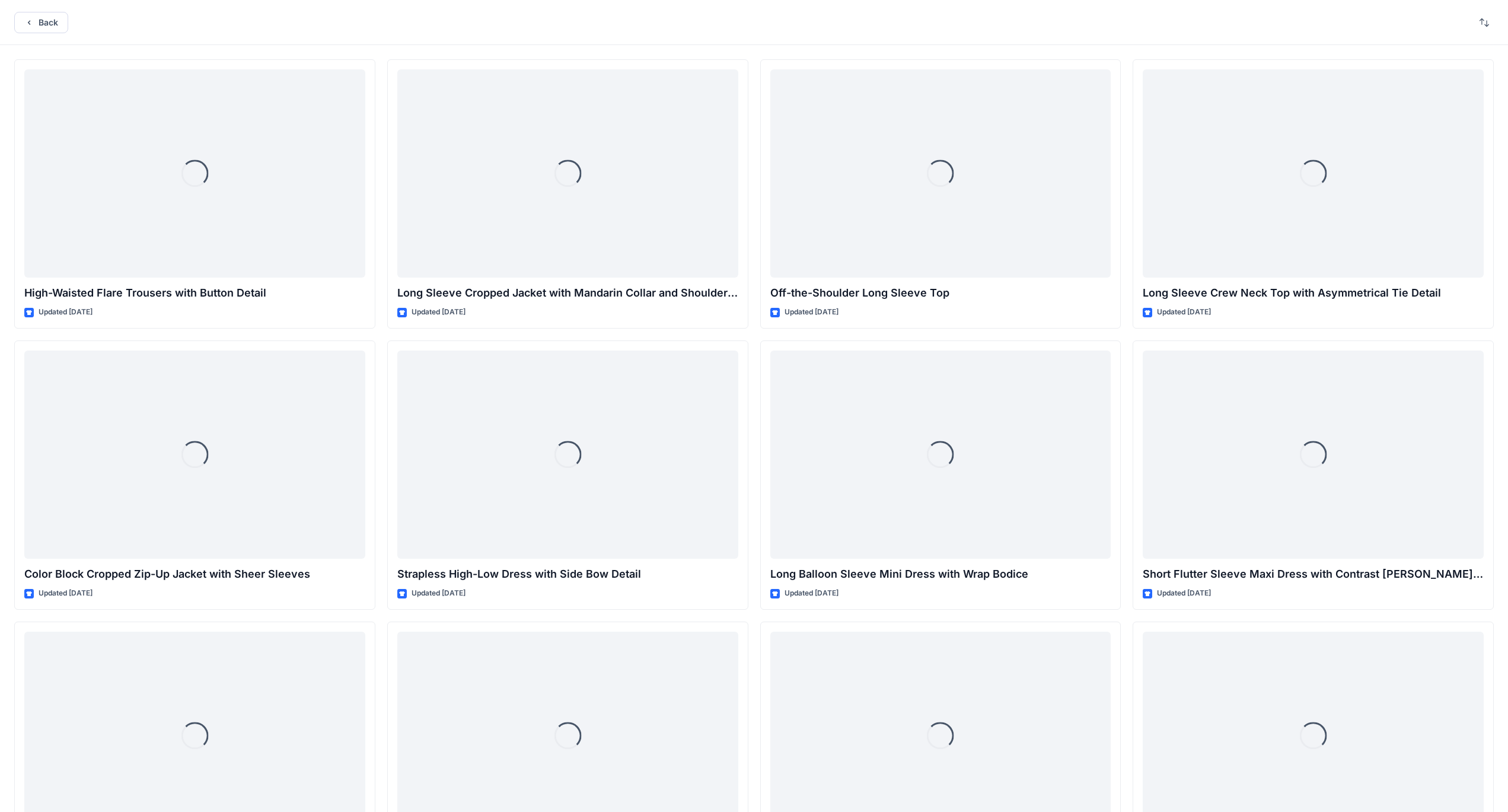
scroll to position [4590, 0]
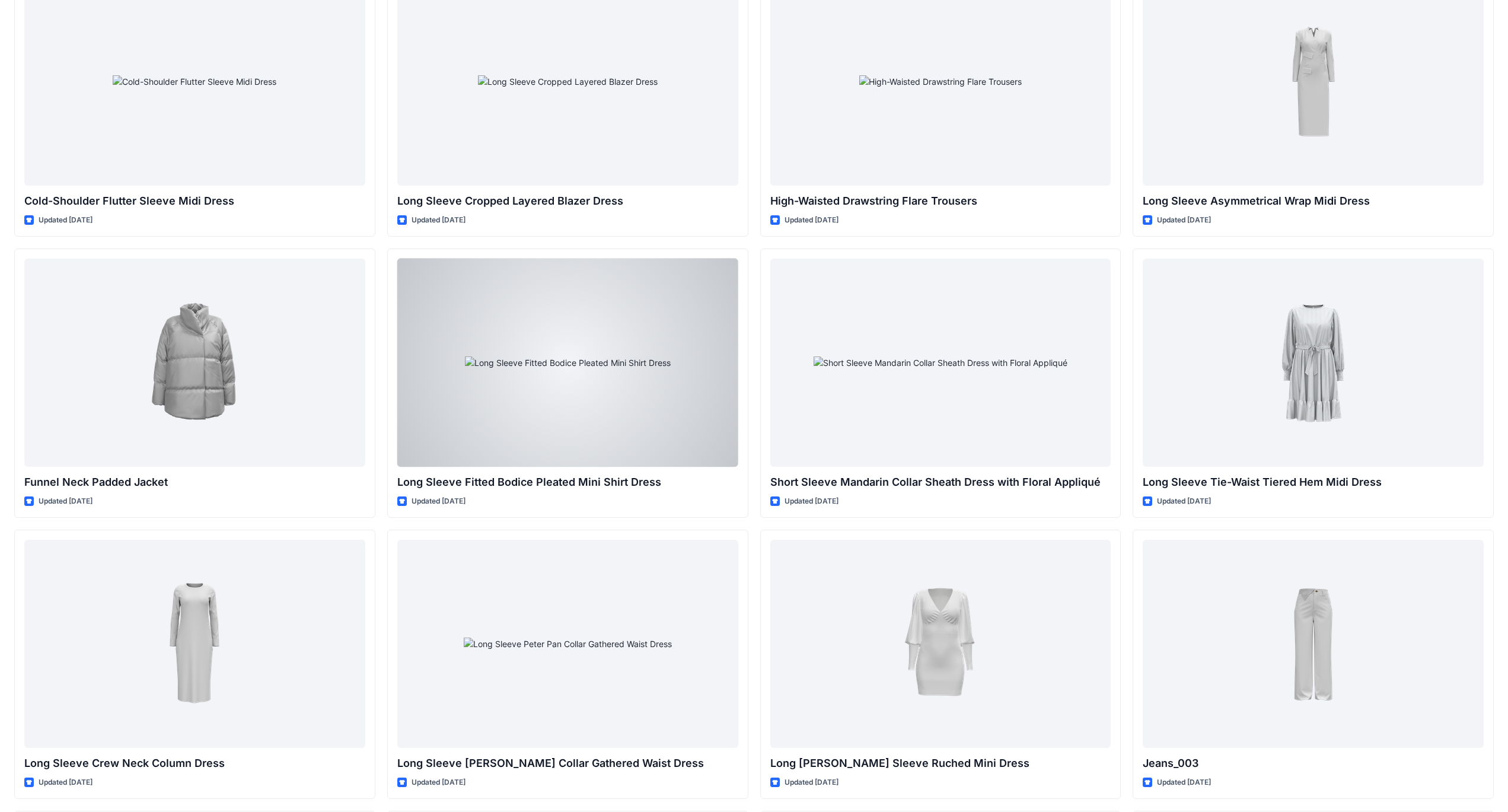
click at [544, 376] on div at bounding box center [568, 362] width 341 height 208
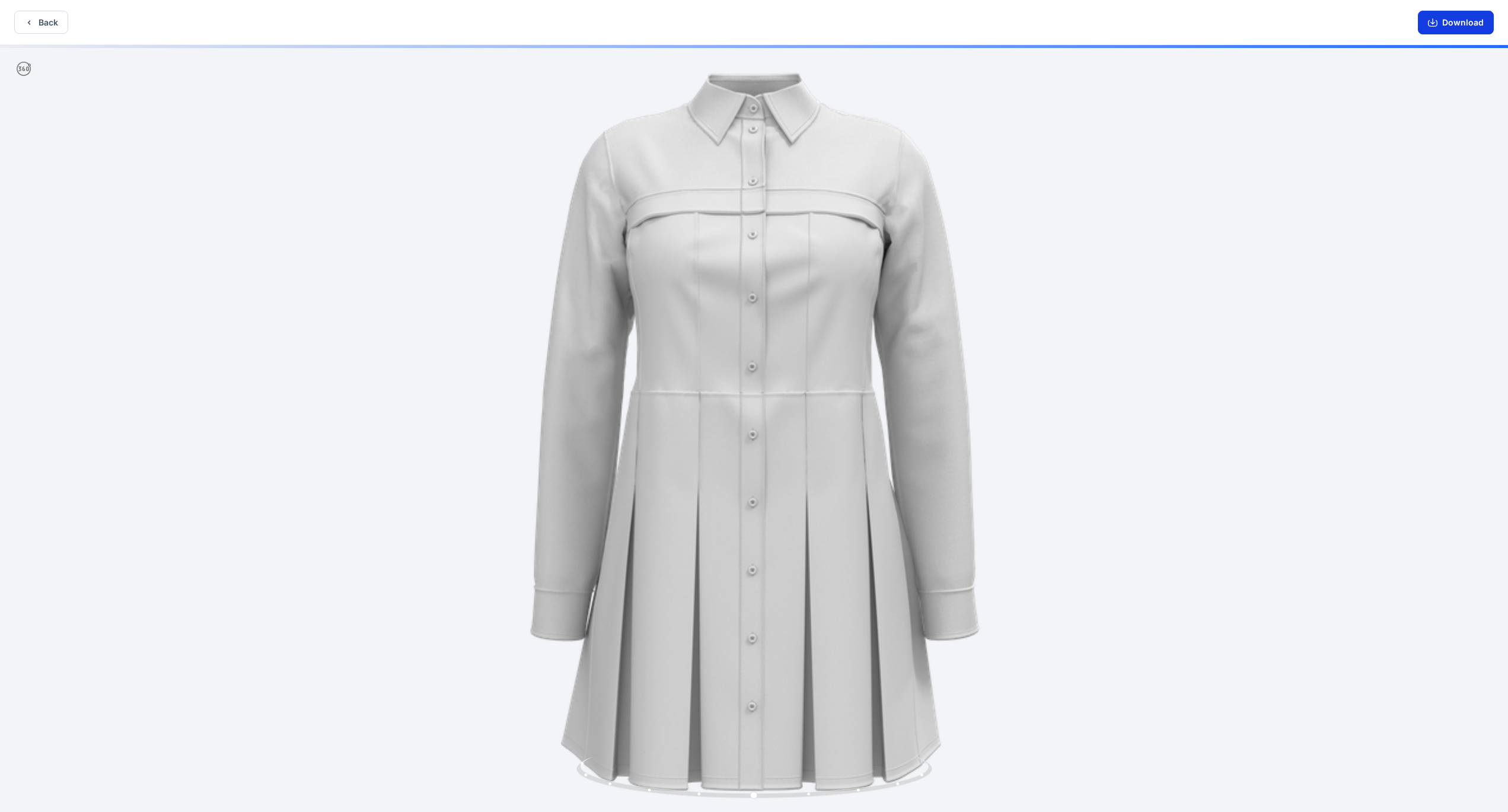
click at [1464, 25] on button "Download" at bounding box center [1456, 22] width 76 height 24
click at [51, 27] on button "Back" at bounding box center [41, 22] width 54 height 23
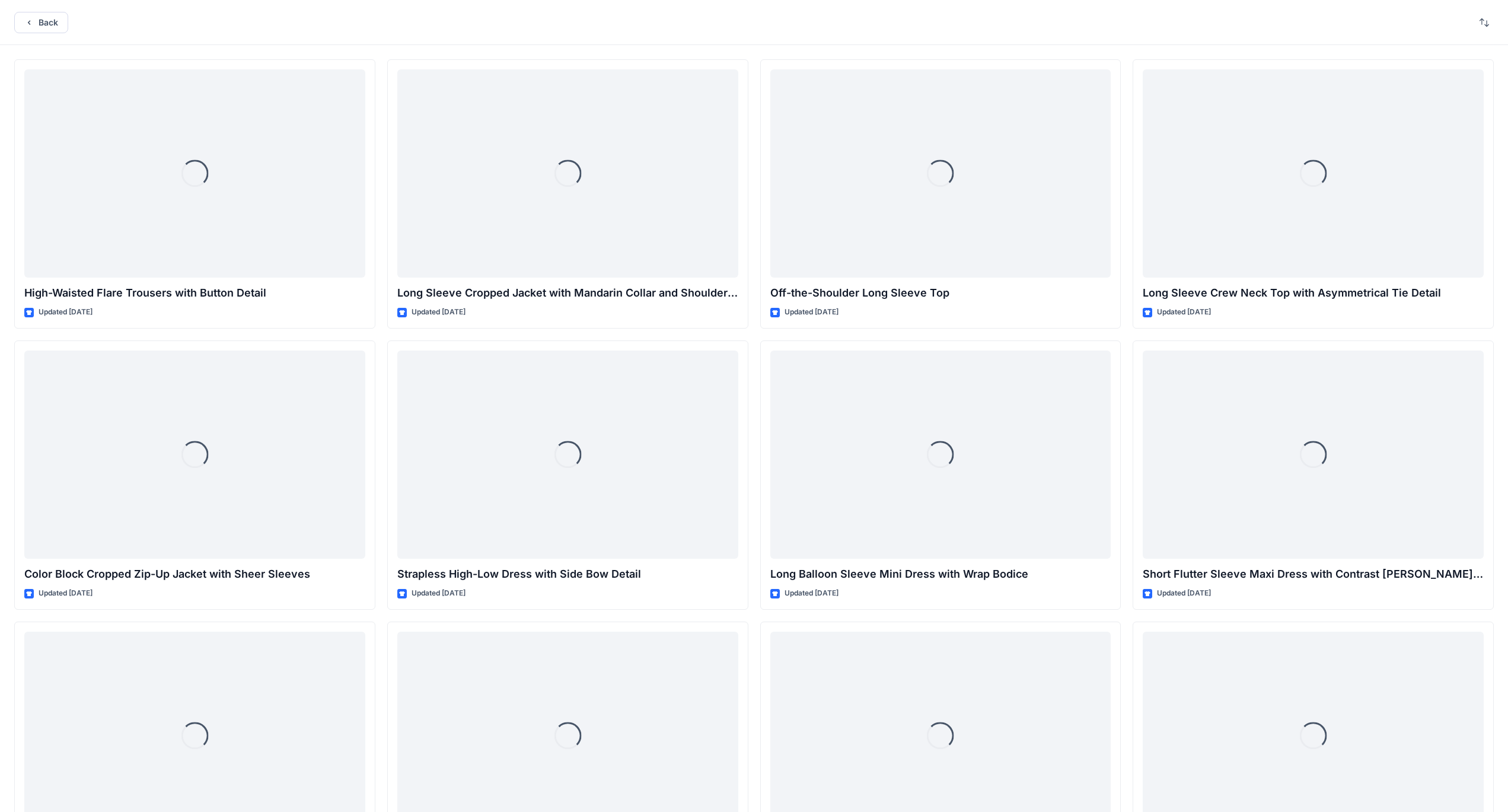
scroll to position [4590, 0]
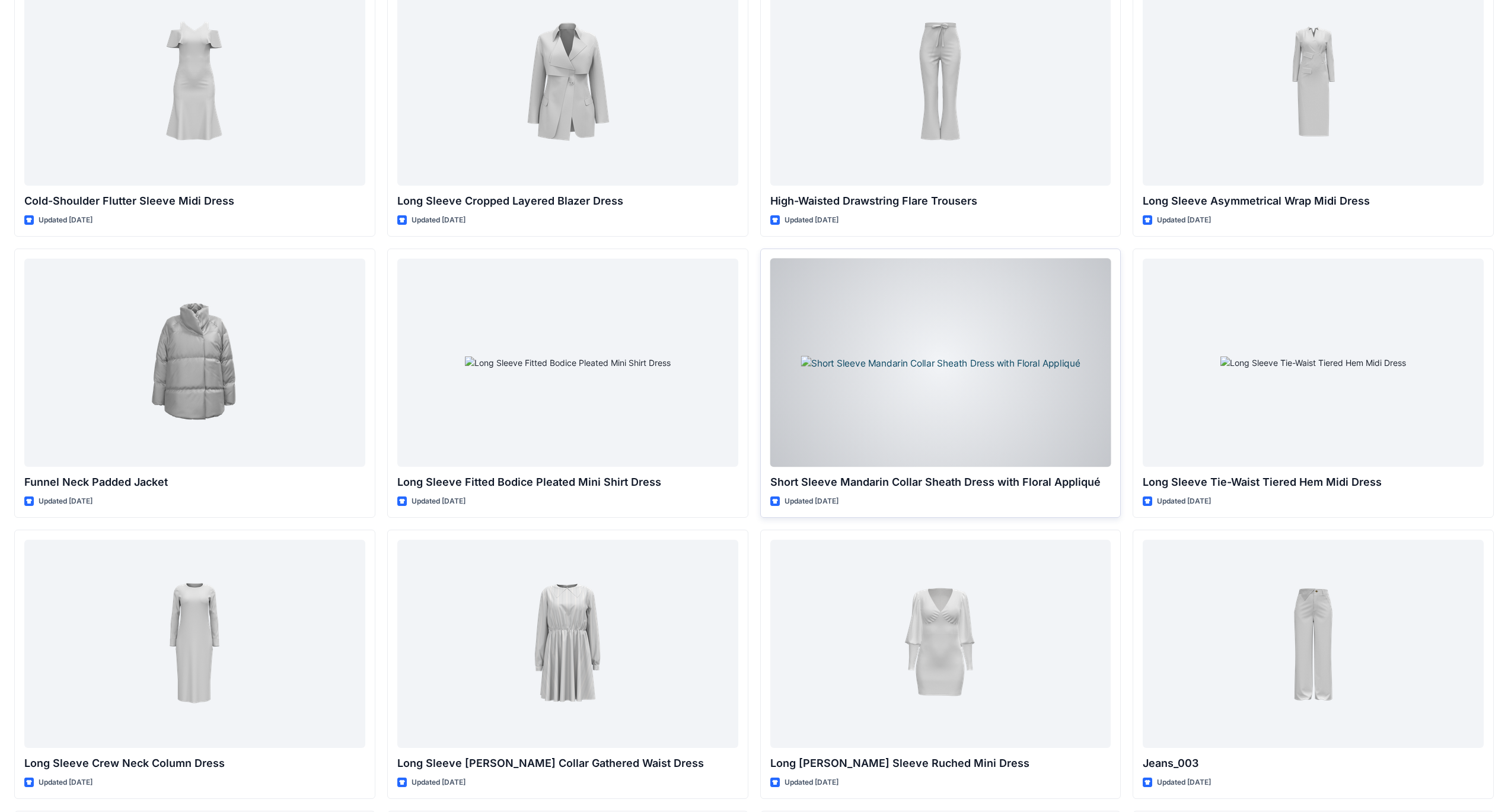
click at [946, 364] on div at bounding box center [941, 362] width 341 height 208
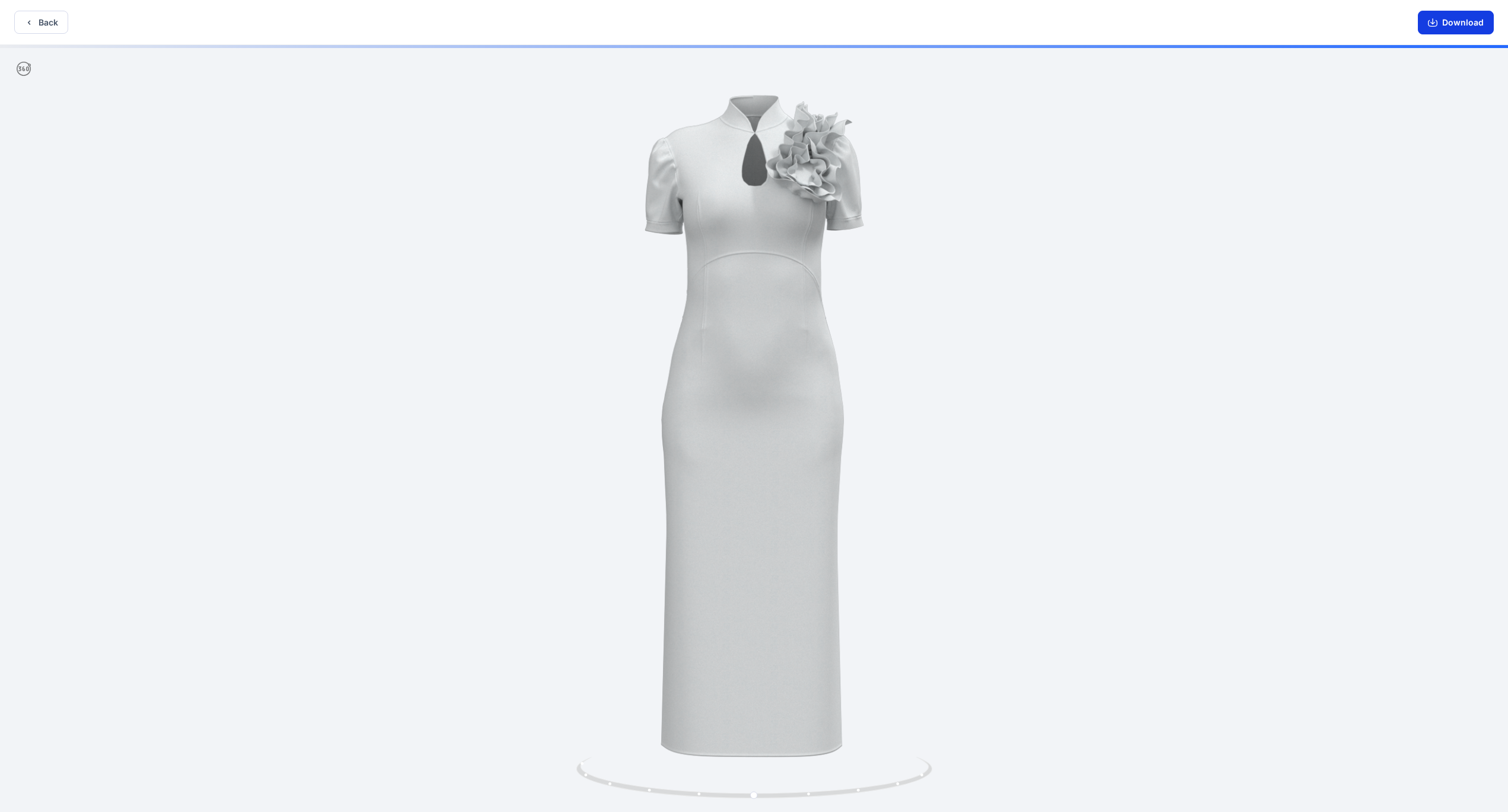
click at [1467, 22] on button "Download" at bounding box center [1456, 22] width 76 height 24
click at [1454, 20] on button "Download" at bounding box center [1456, 22] width 76 height 24
click at [60, 28] on button "Back" at bounding box center [41, 22] width 54 height 23
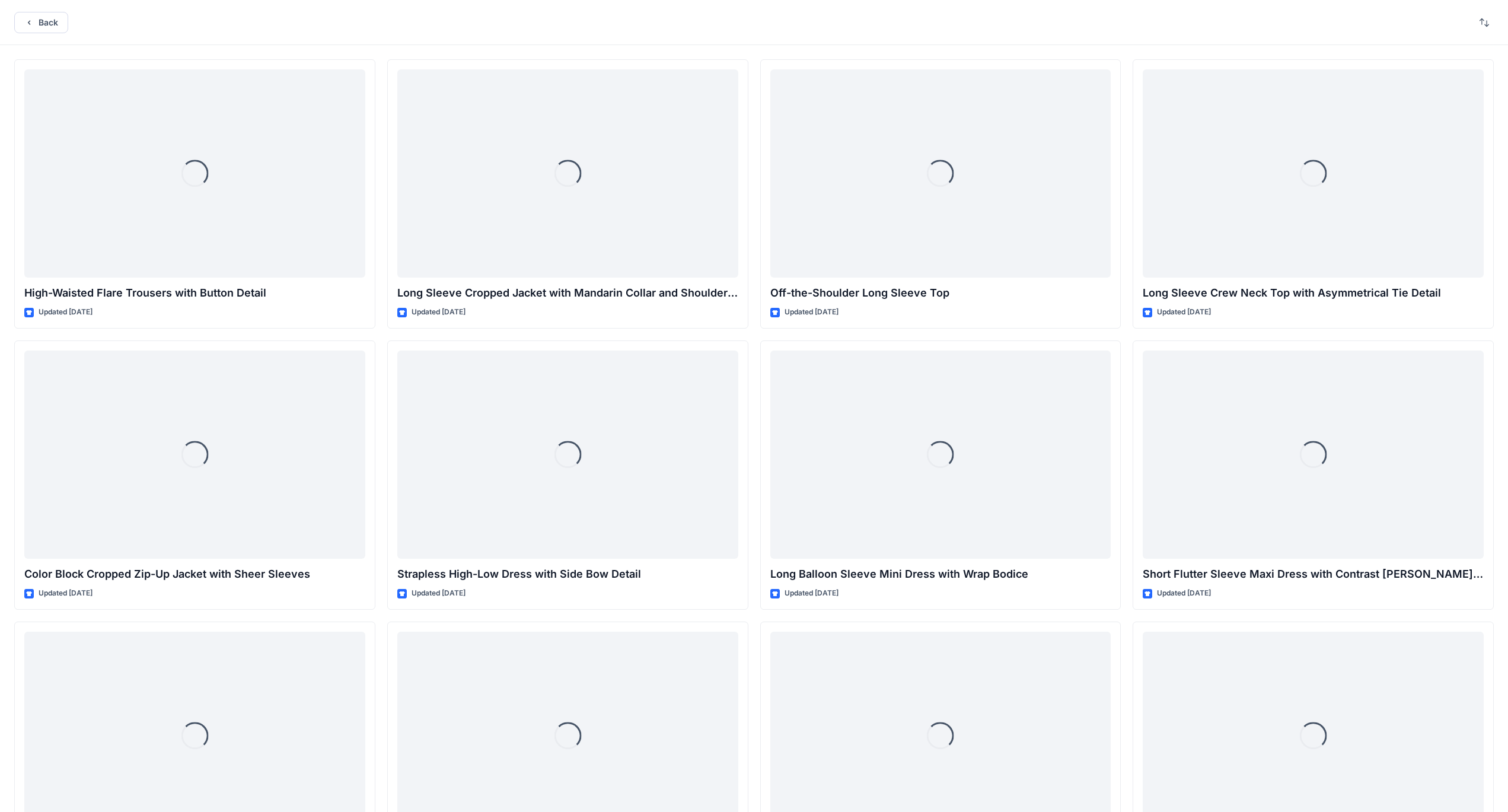
scroll to position [4590, 0]
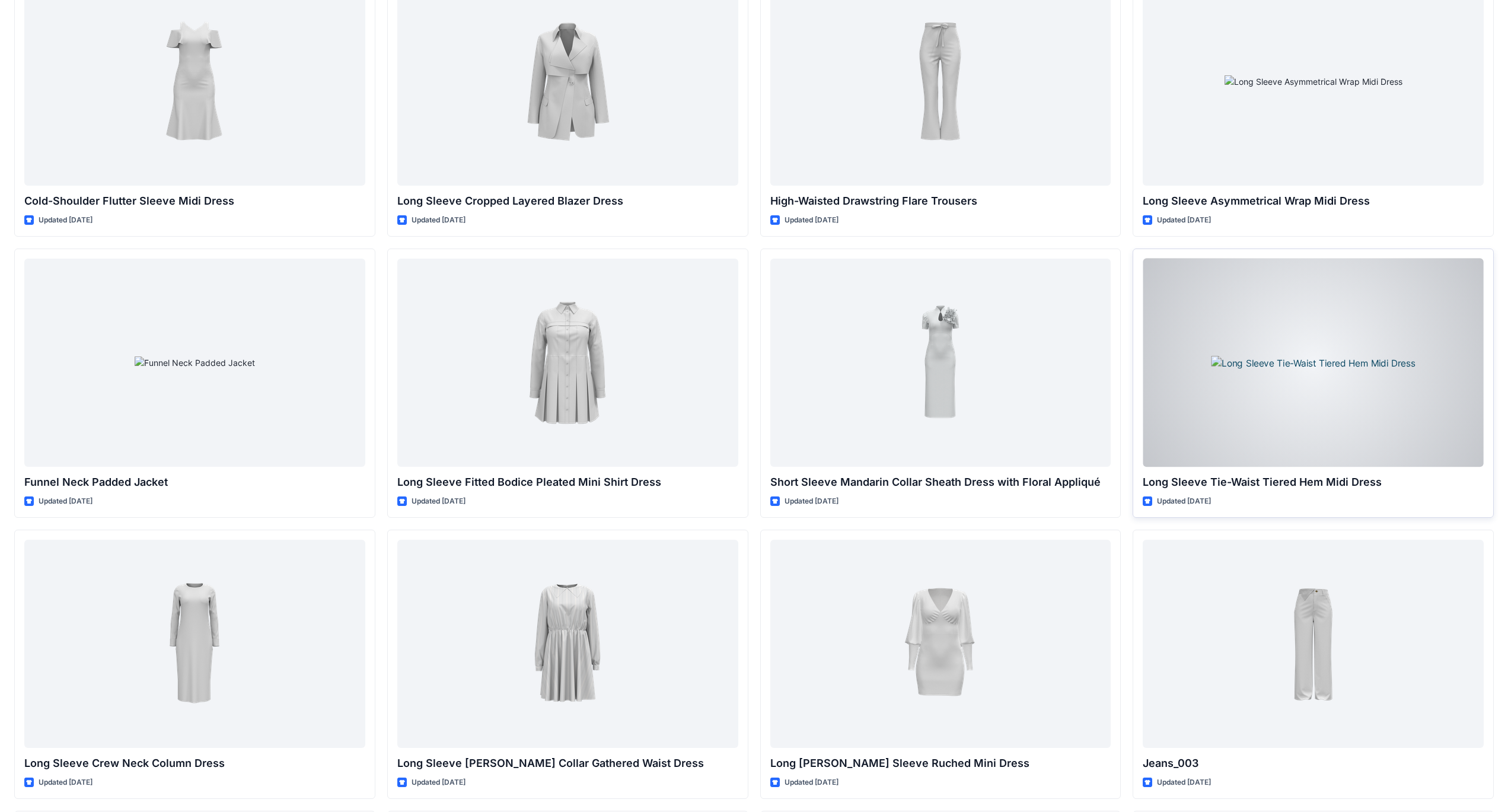
click at [1298, 358] on div at bounding box center [1313, 362] width 341 height 208
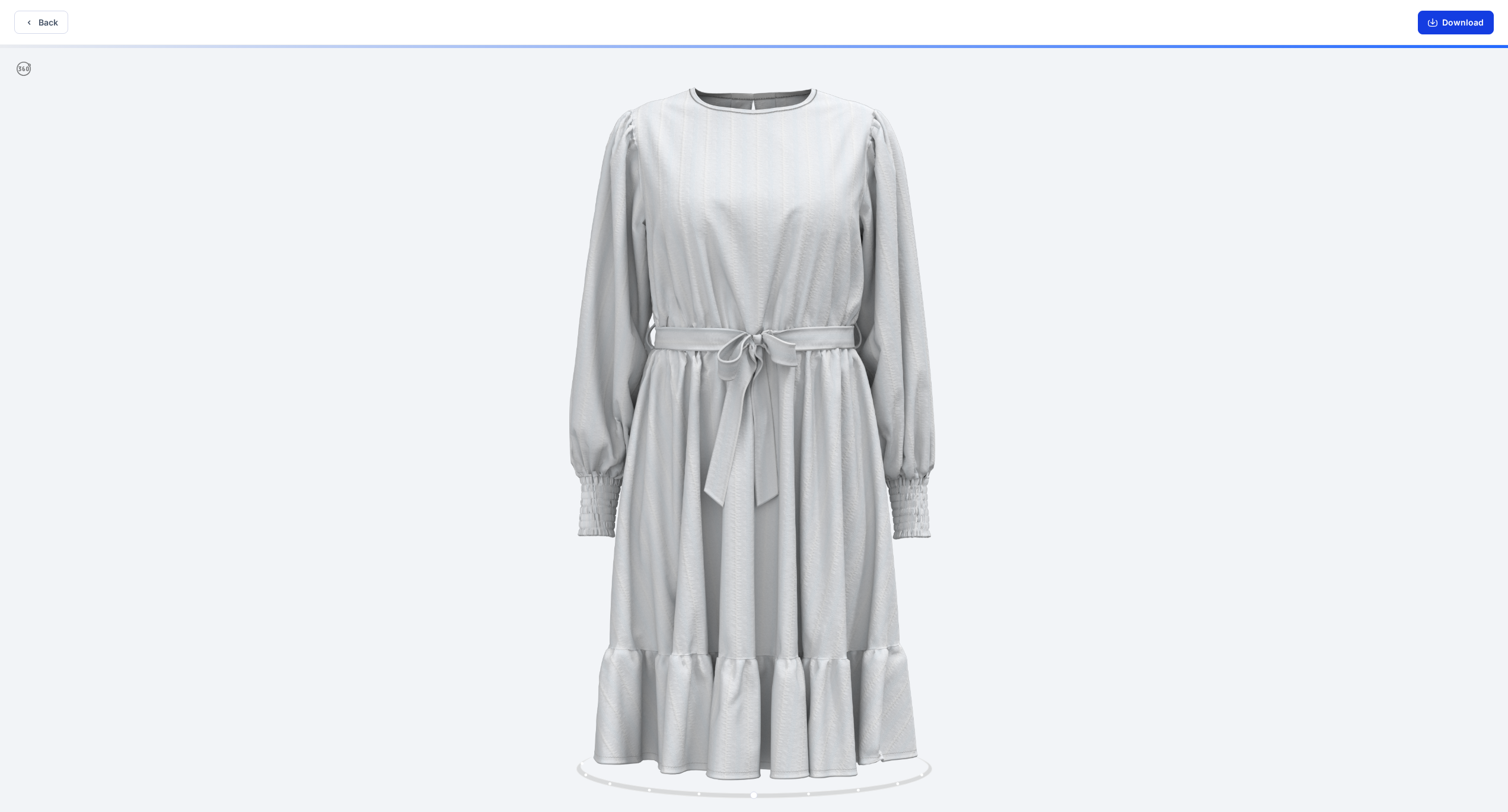
click at [1455, 26] on button "Download" at bounding box center [1456, 22] width 76 height 24
click at [57, 23] on button "Back" at bounding box center [41, 22] width 54 height 23
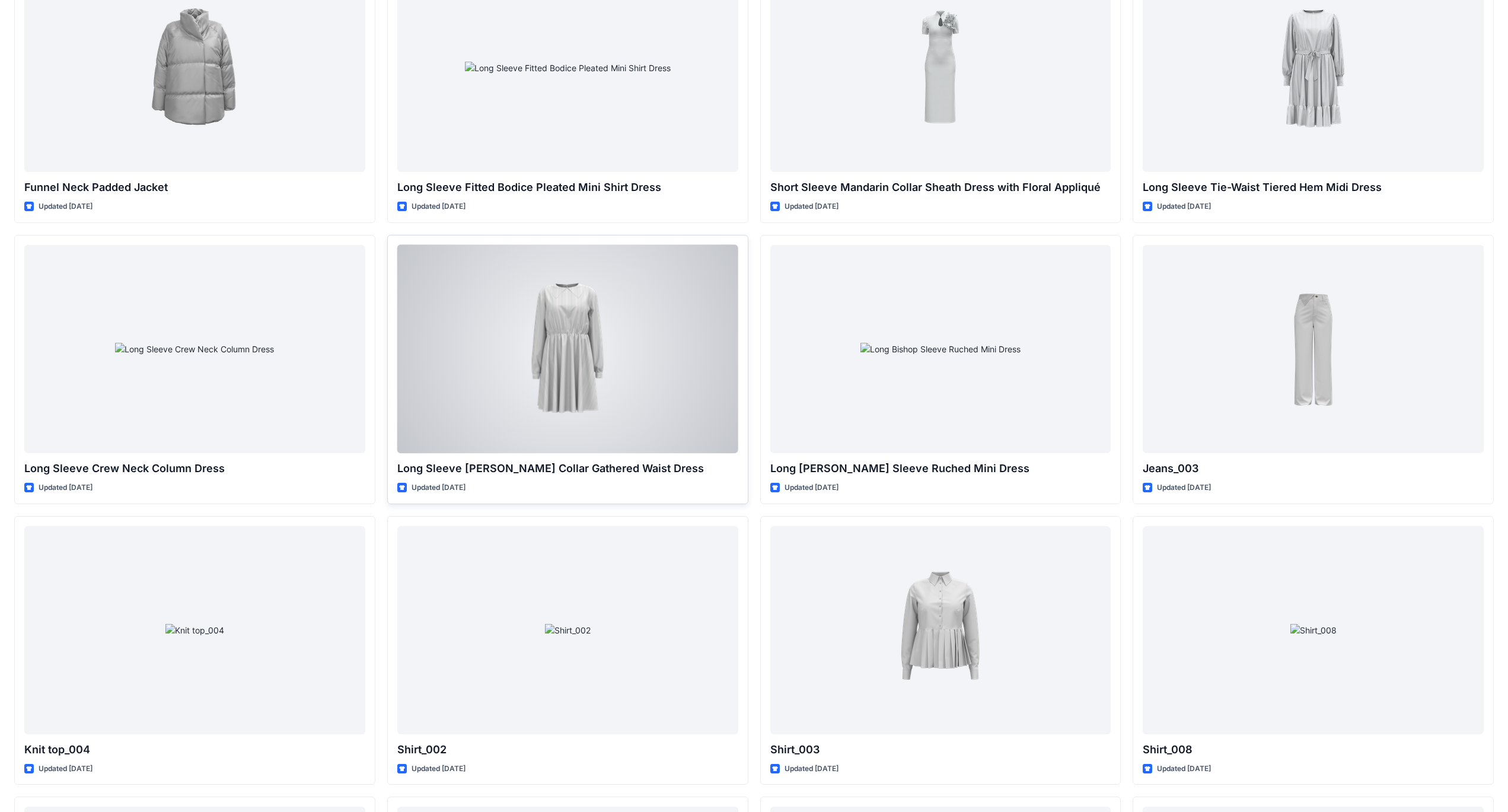
scroll to position [4886, 0]
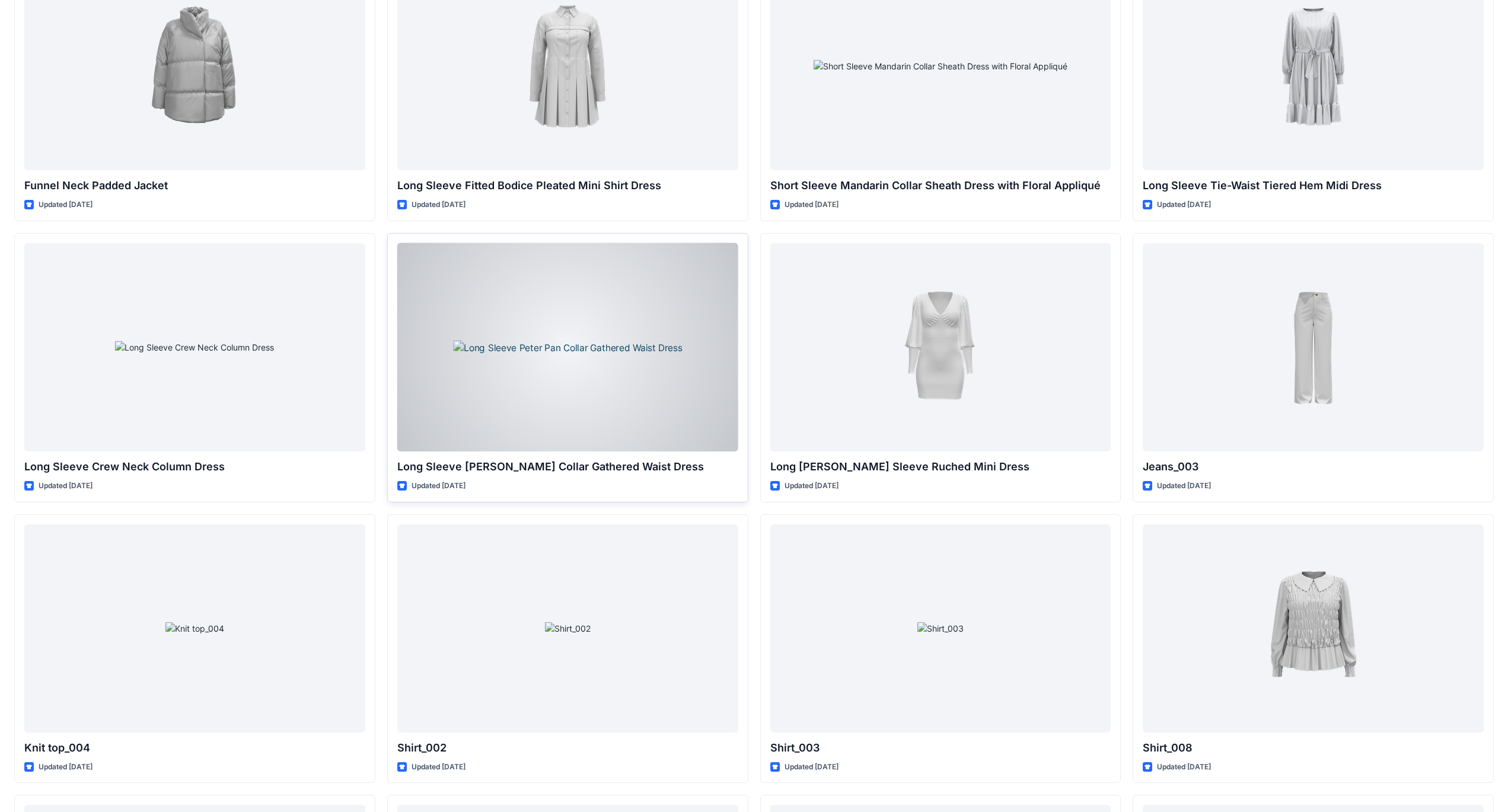
click at [566, 347] on div at bounding box center [568, 347] width 341 height 208
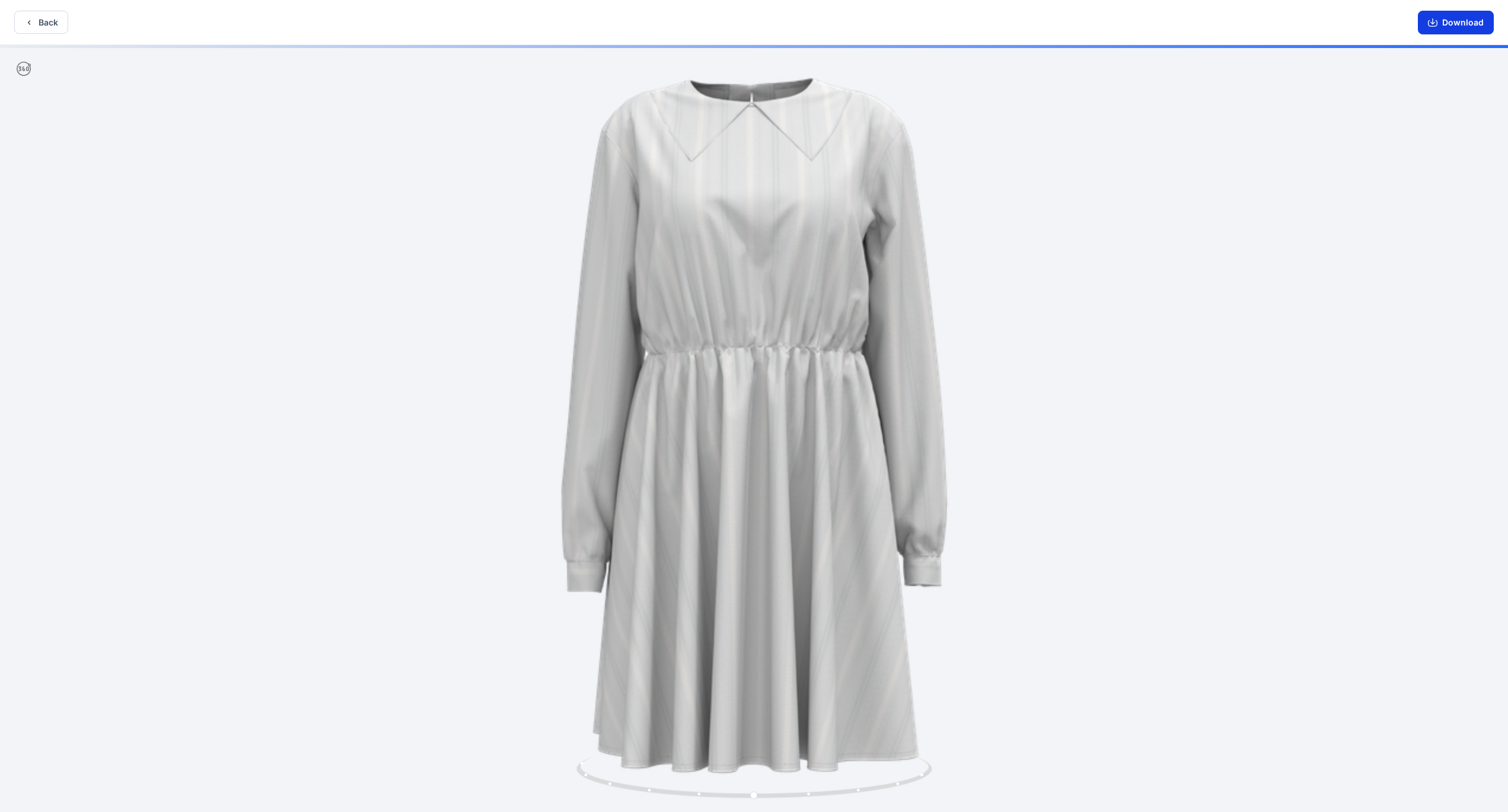
click at [1460, 22] on button "Download" at bounding box center [1456, 22] width 76 height 24
click at [41, 20] on button "Back" at bounding box center [41, 22] width 54 height 23
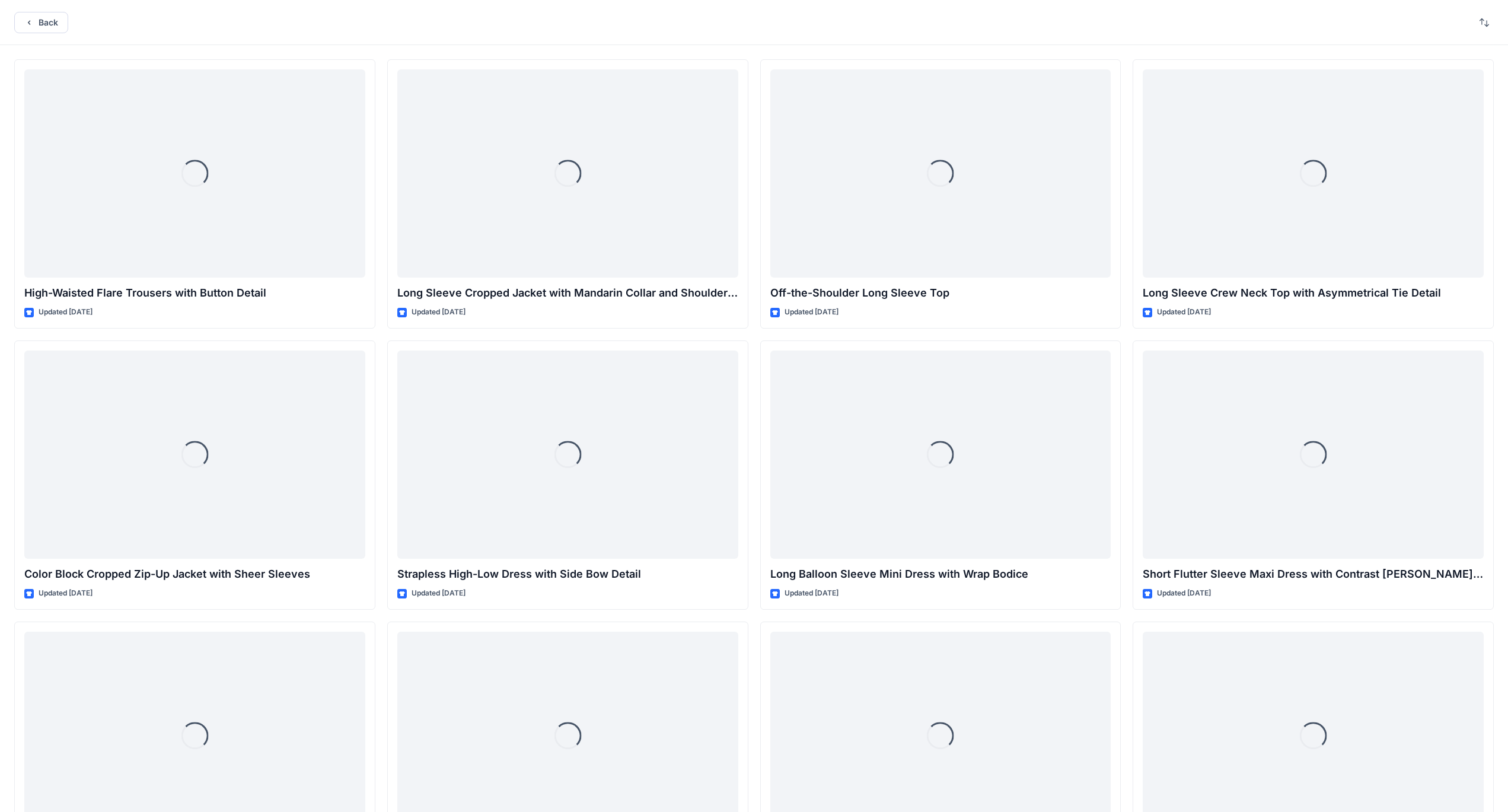
scroll to position [4886, 0]
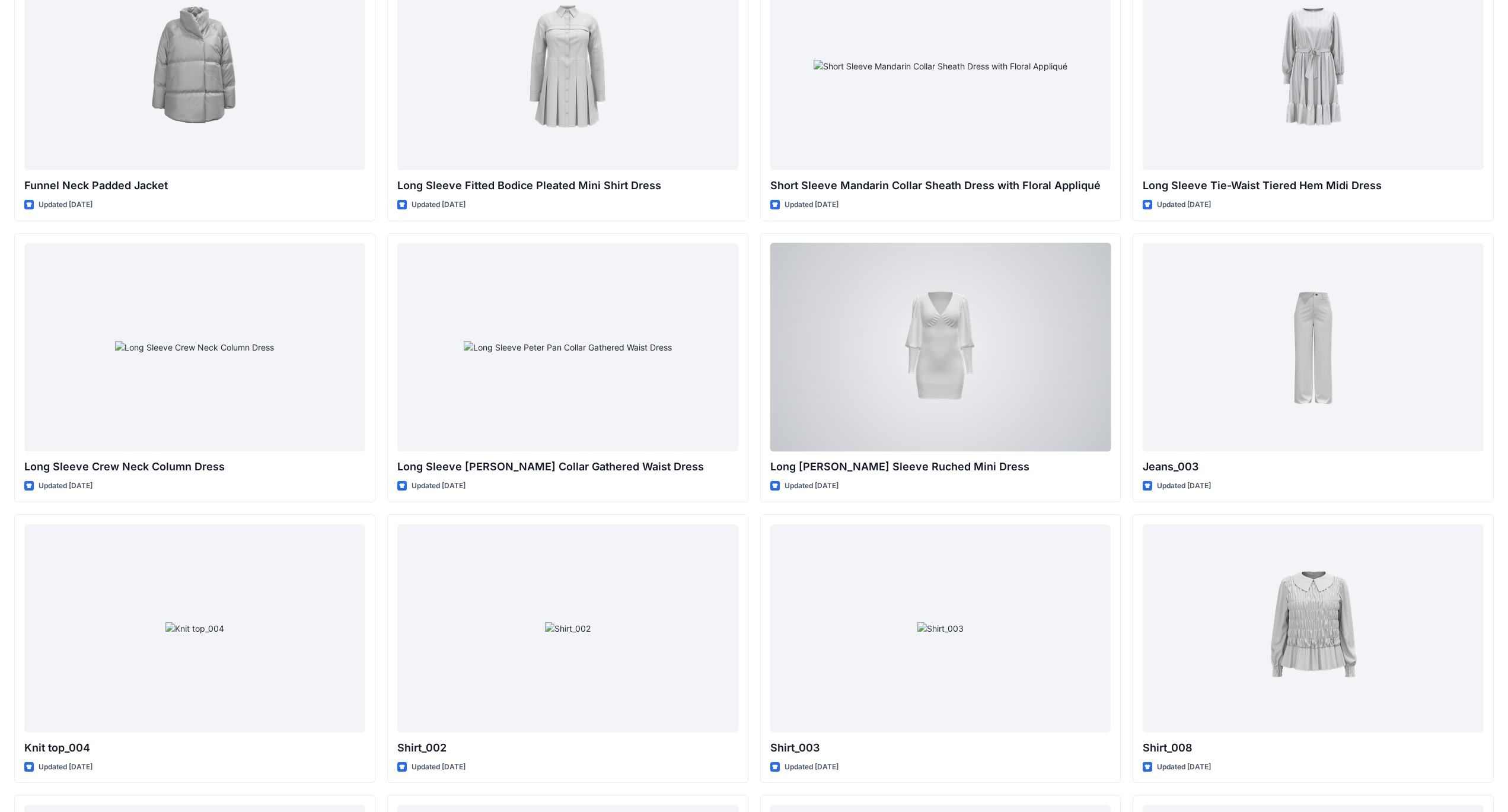
click at [922, 352] on div at bounding box center [941, 347] width 341 height 208
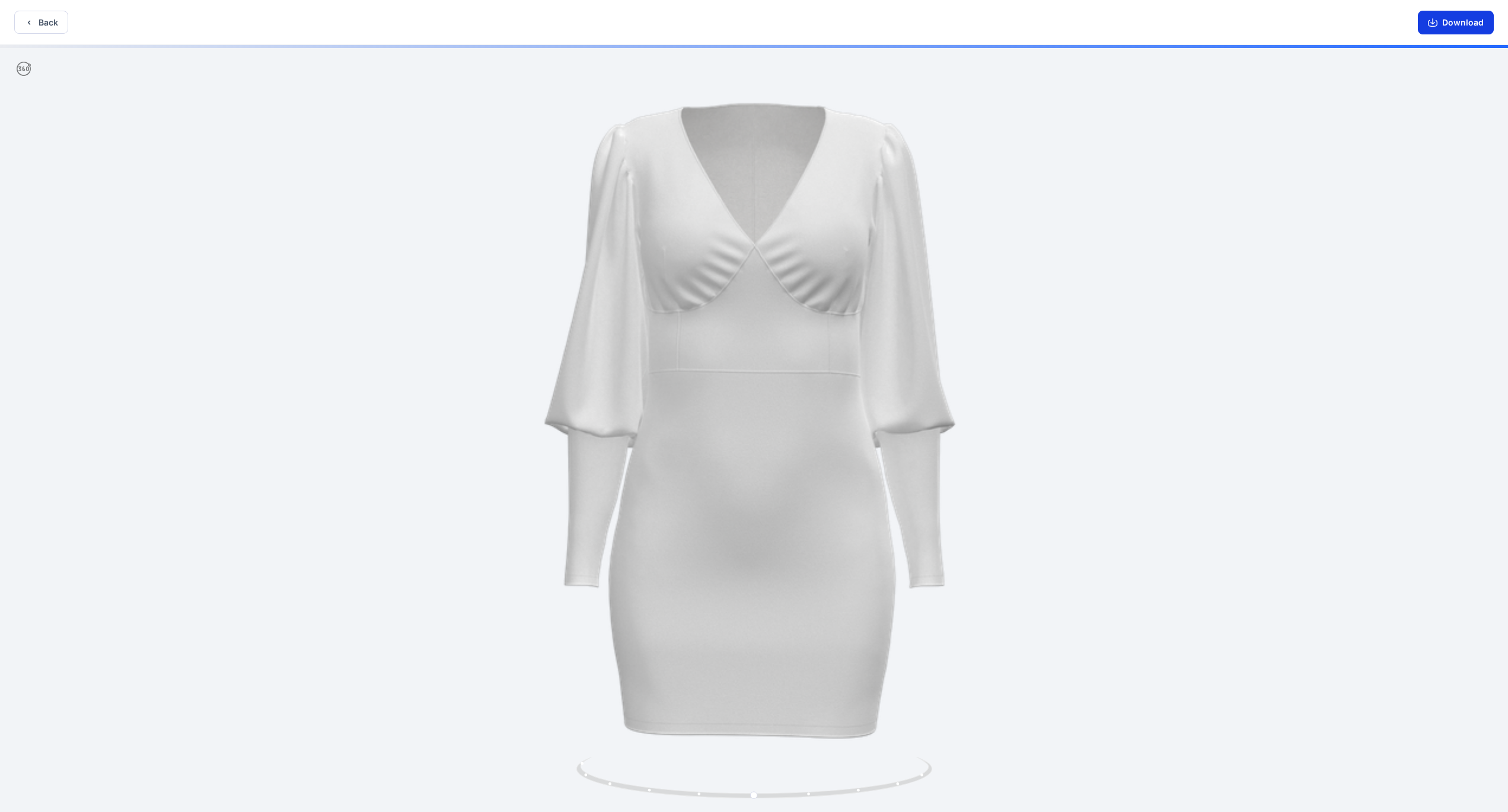
click at [1462, 25] on button "Download" at bounding box center [1456, 22] width 76 height 24
click at [40, 20] on button "Back" at bounding box center [41, 22] width 54 height 23
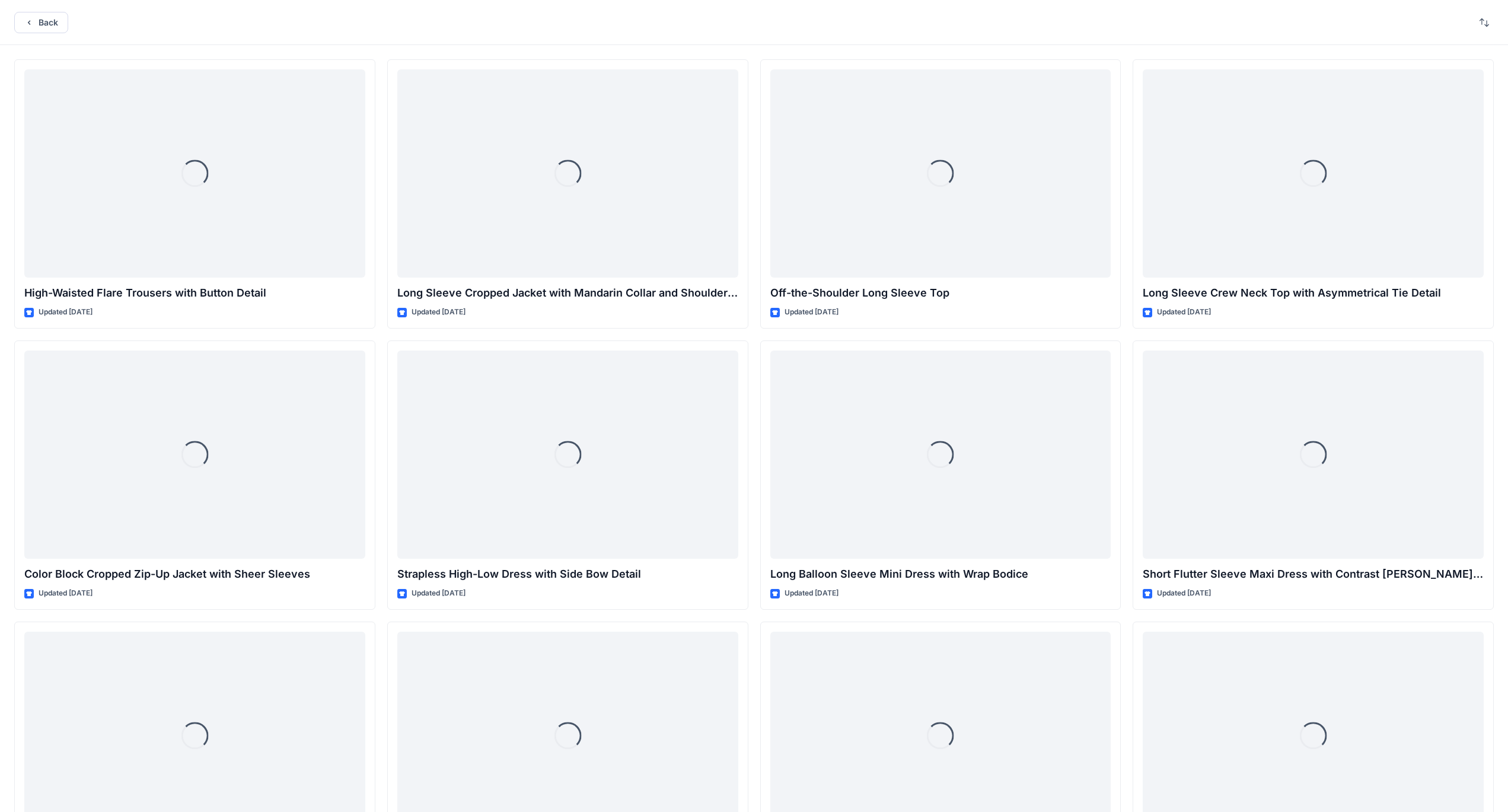
scroll to position [4886, 0]
